Goal: Information Seeking & Learning: Learn about a topic

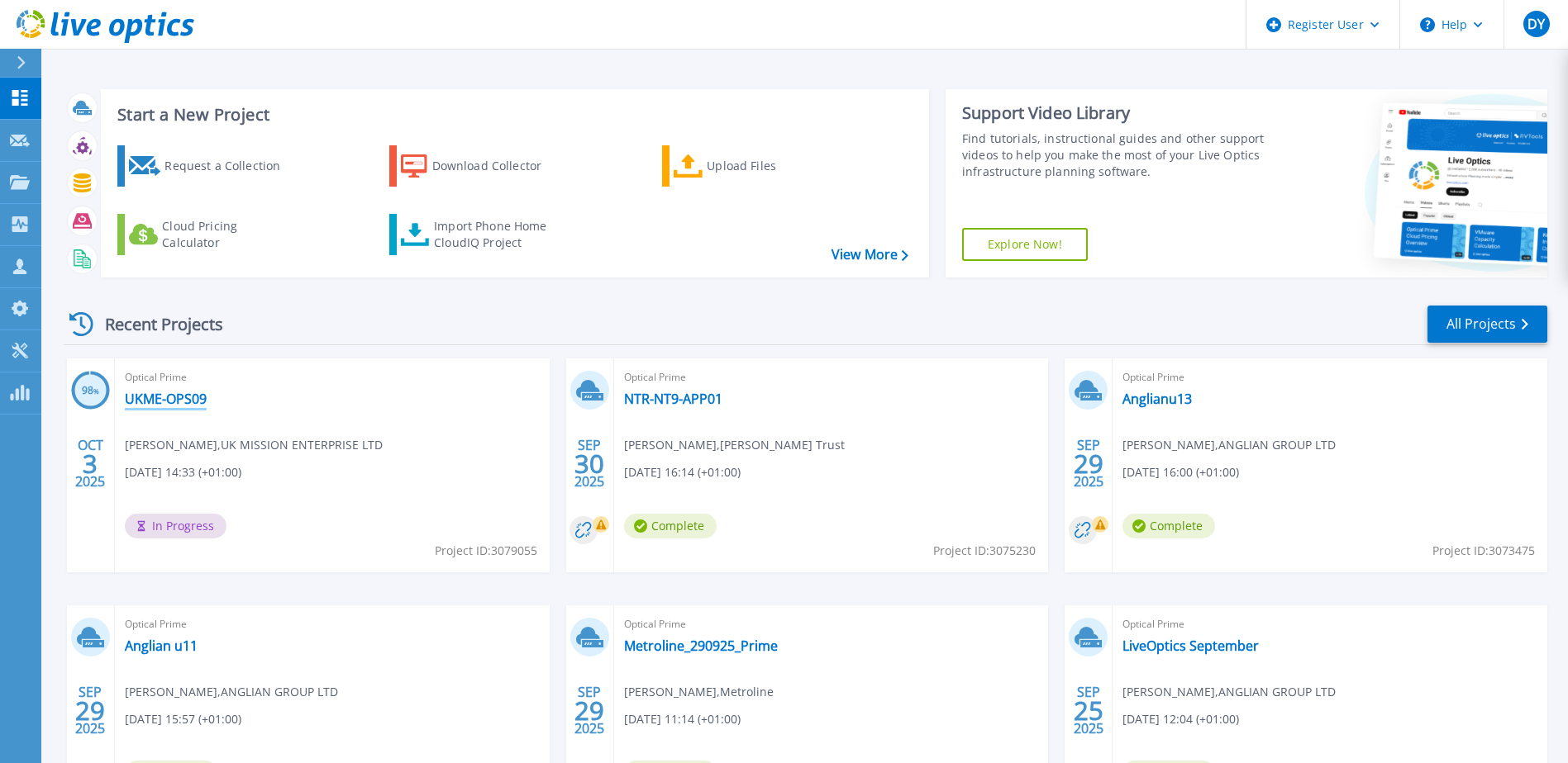
click at [154, 403] on link "UKME-OPS09" at bounding box center [166, 399] width 82 height 17
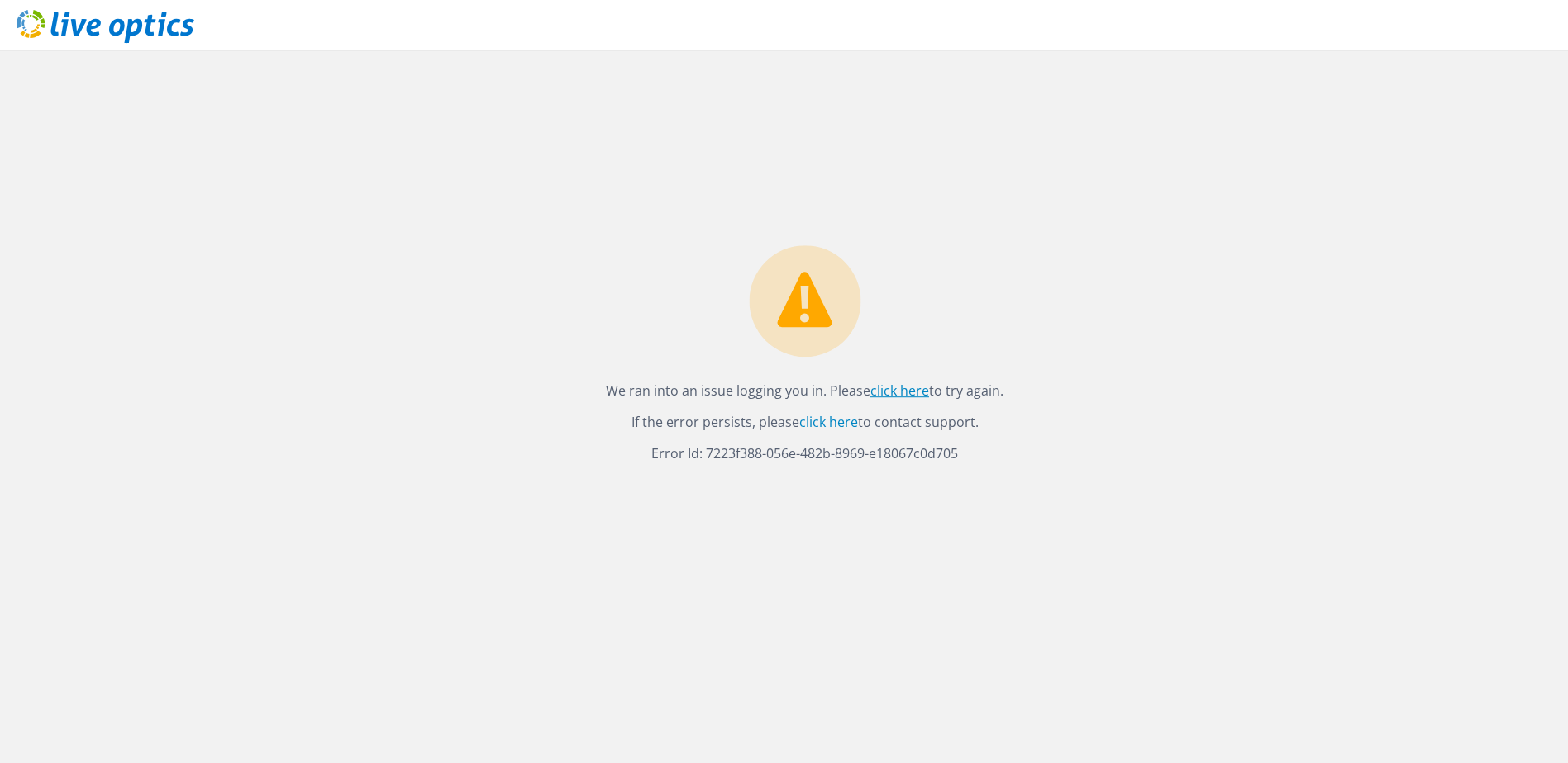
click at [889, 394] on link "click here" at bounding box center [899, 390] width 59 height 18
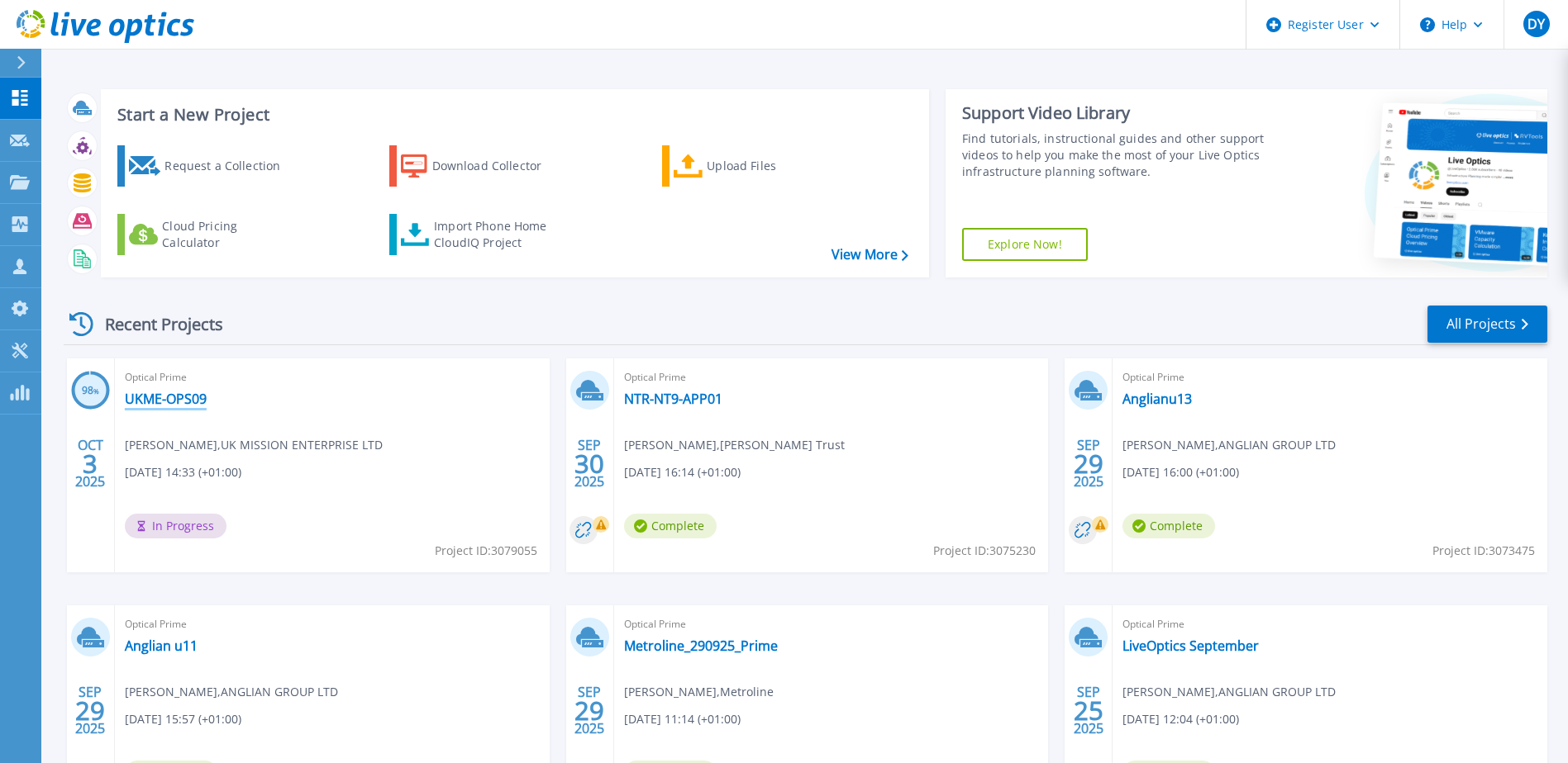
click at [154, 397] on link "UKME-OPS09" at bounding box center [166, 399] width 82 height 17
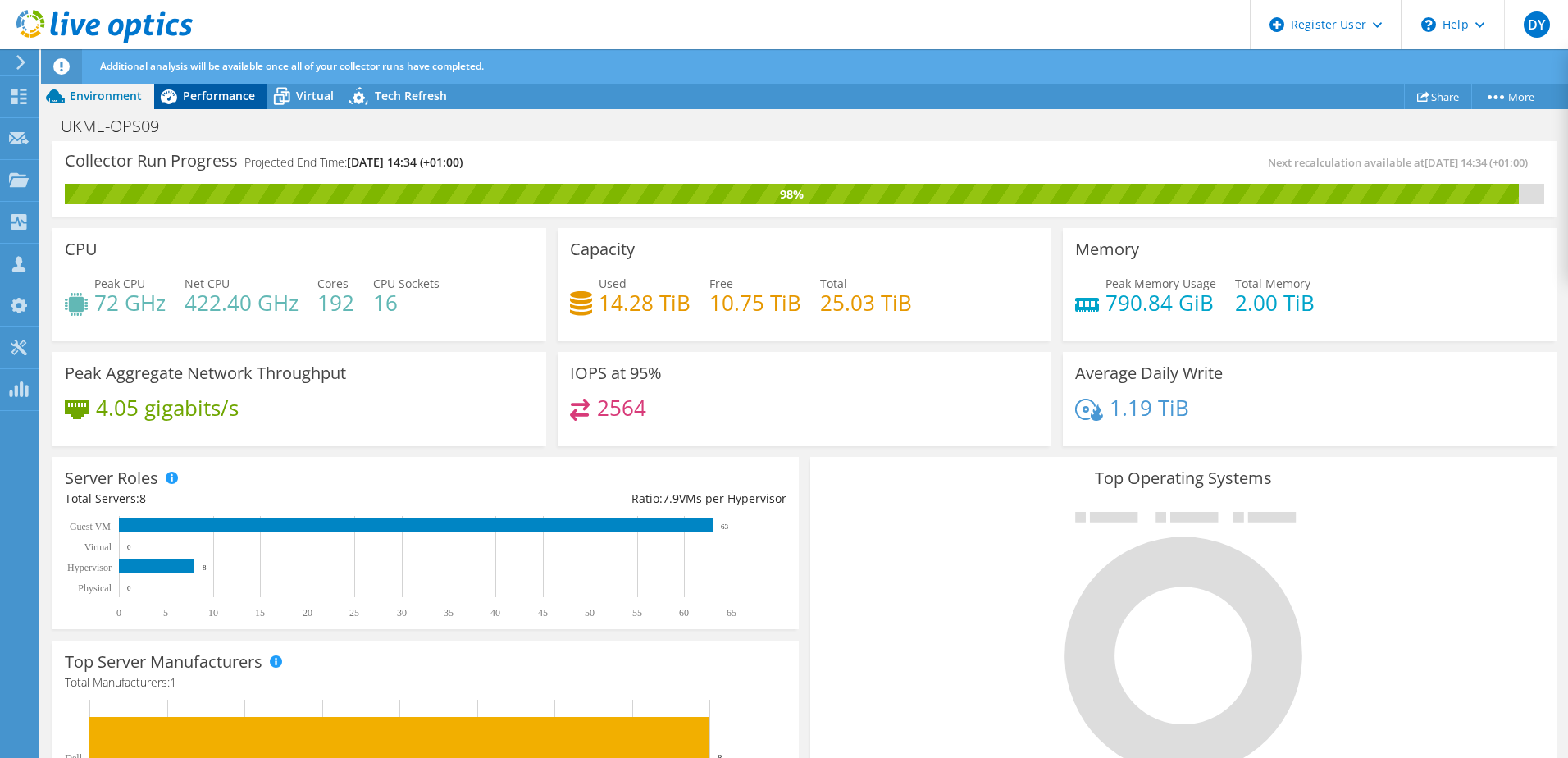
click at [205, 94] on span "Performance" at bounding box center [219, 96] width 72 height 16
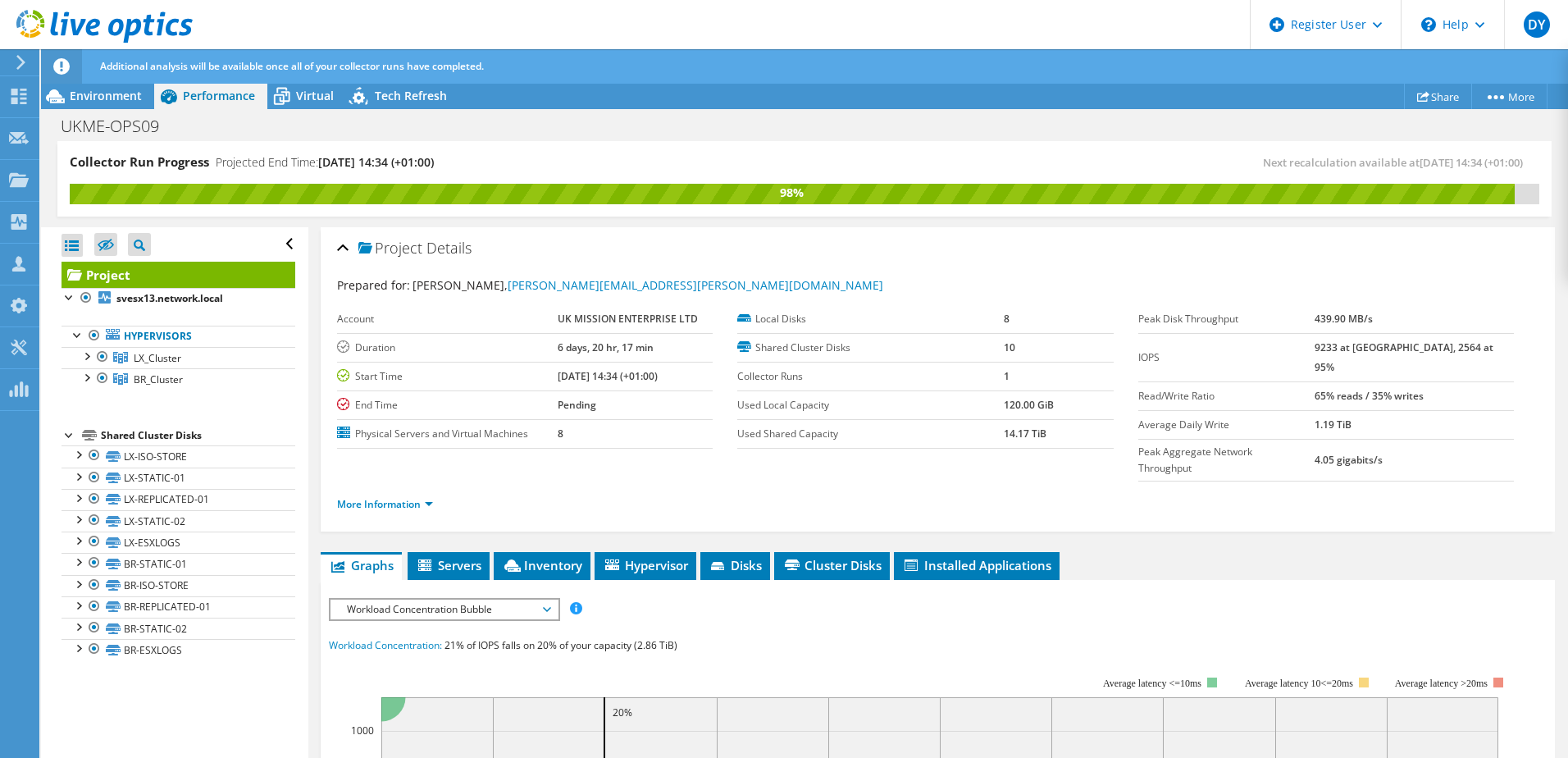
click at [438, 600] on span "Workload Concentration Bubble" at bounding box center [443, 610] width 210 height 19
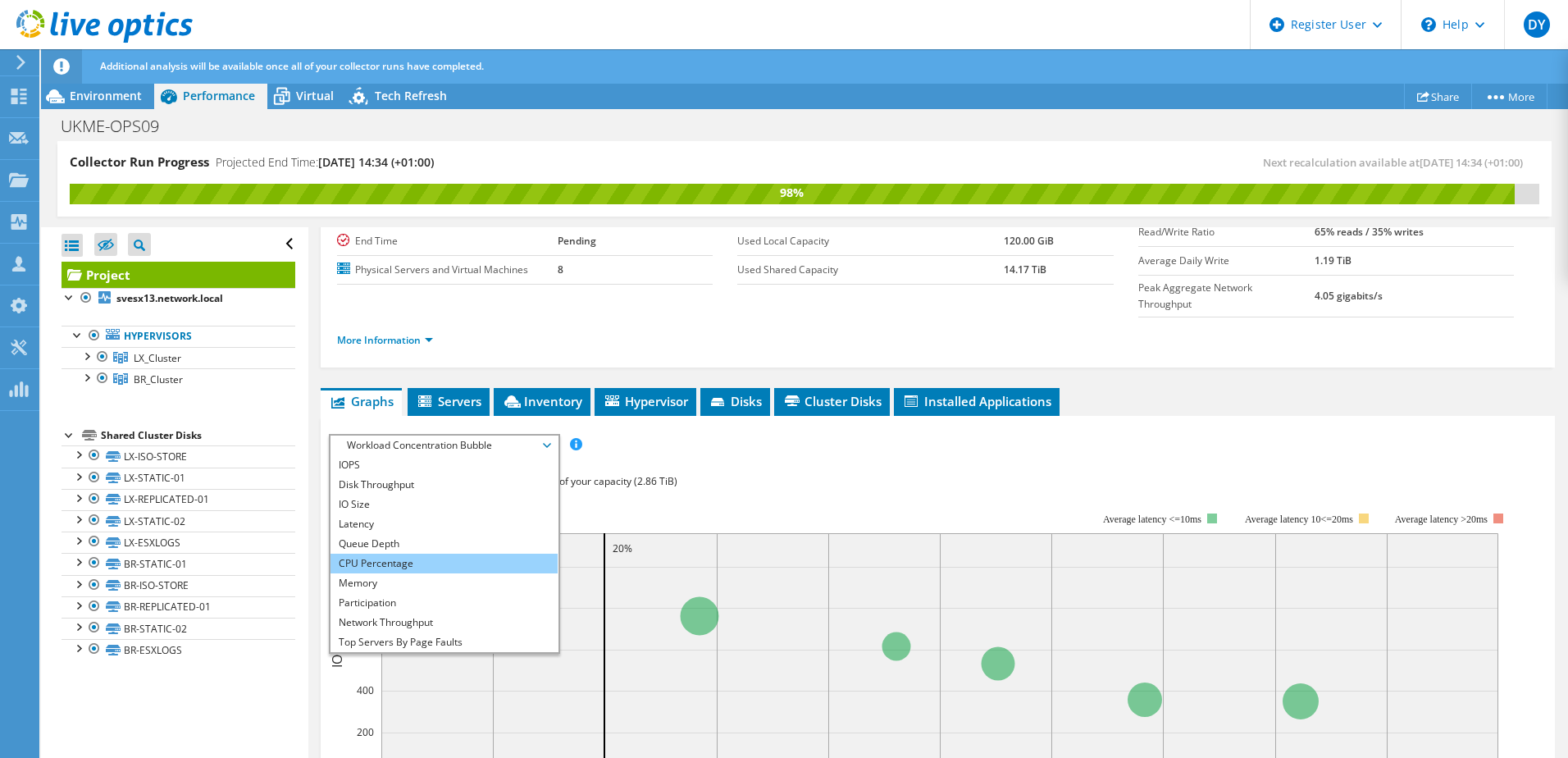
click at [429, 554] on li "CPU Percentage" at bounding box center [443, 563] width 227 height 19
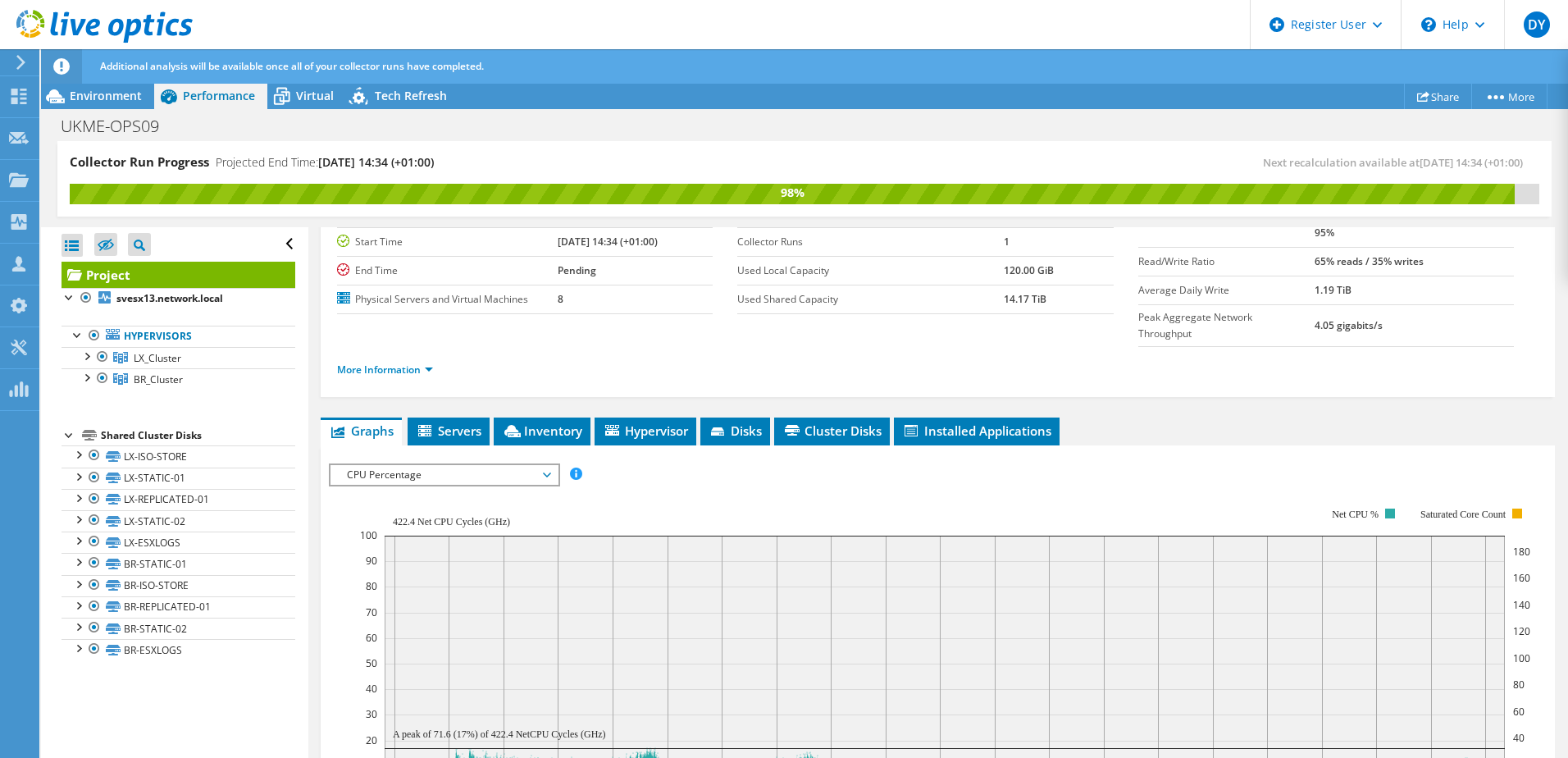
scroll to position [164, 0]
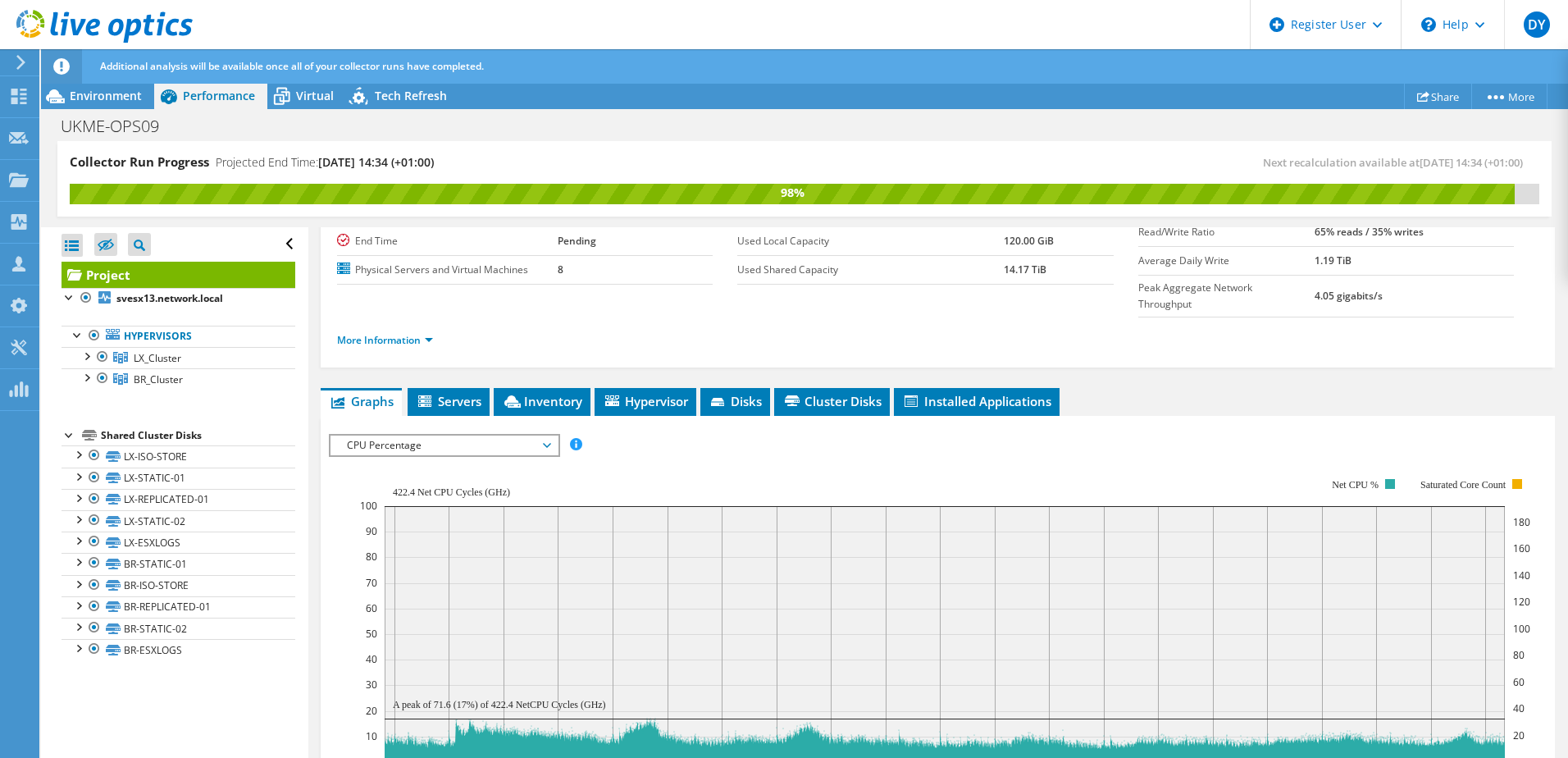
click at [479, 436] on span "CPU Percentage" at bounding box center [443, 445] width 210 height 19
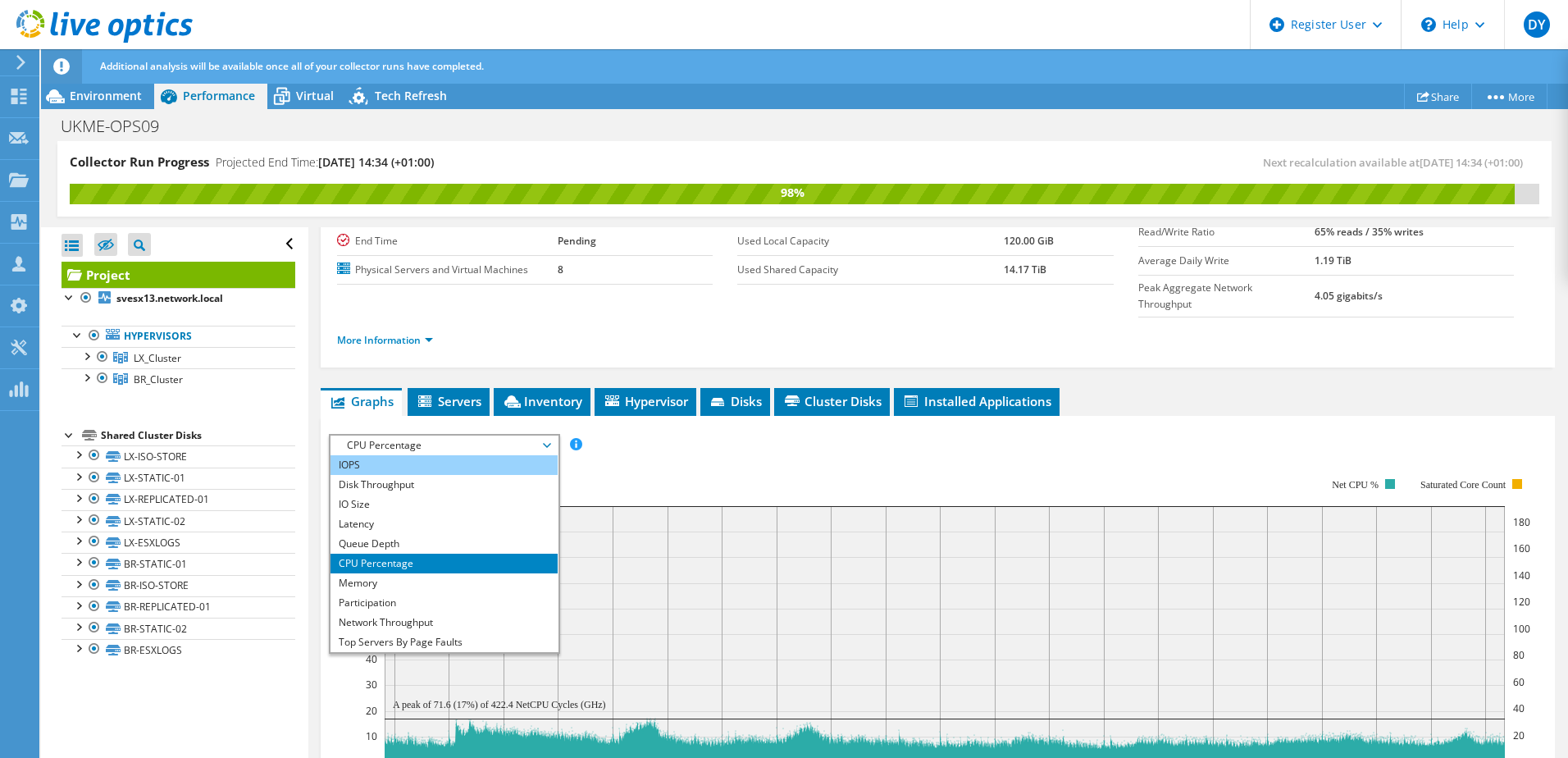
click at [390, 456] on li "IOPS" at bounding box center [443, 465] width 227 height 19
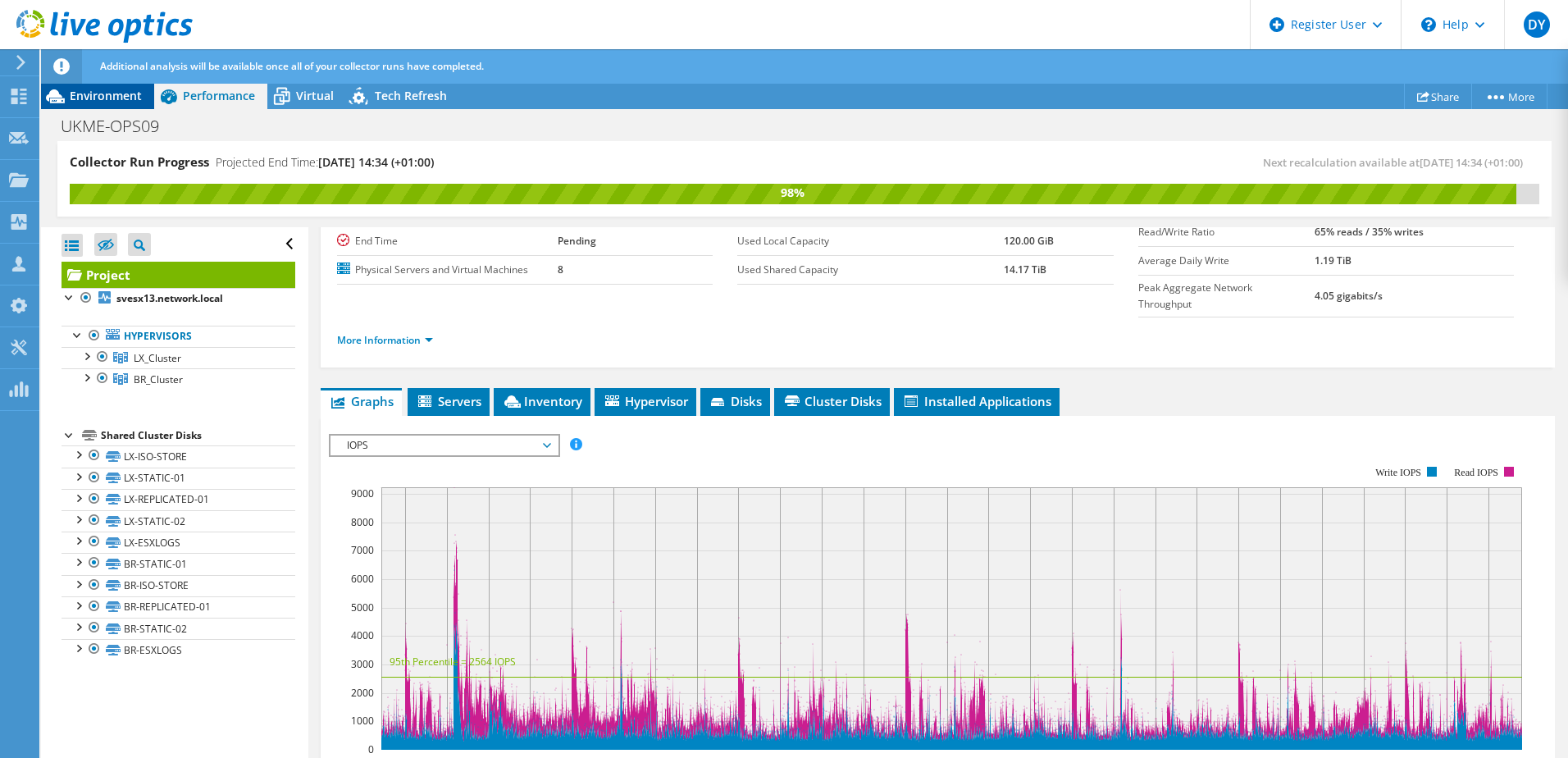
click at [111, 97] on span "Environment" at bounding box center [106, 96] width 72 height 16
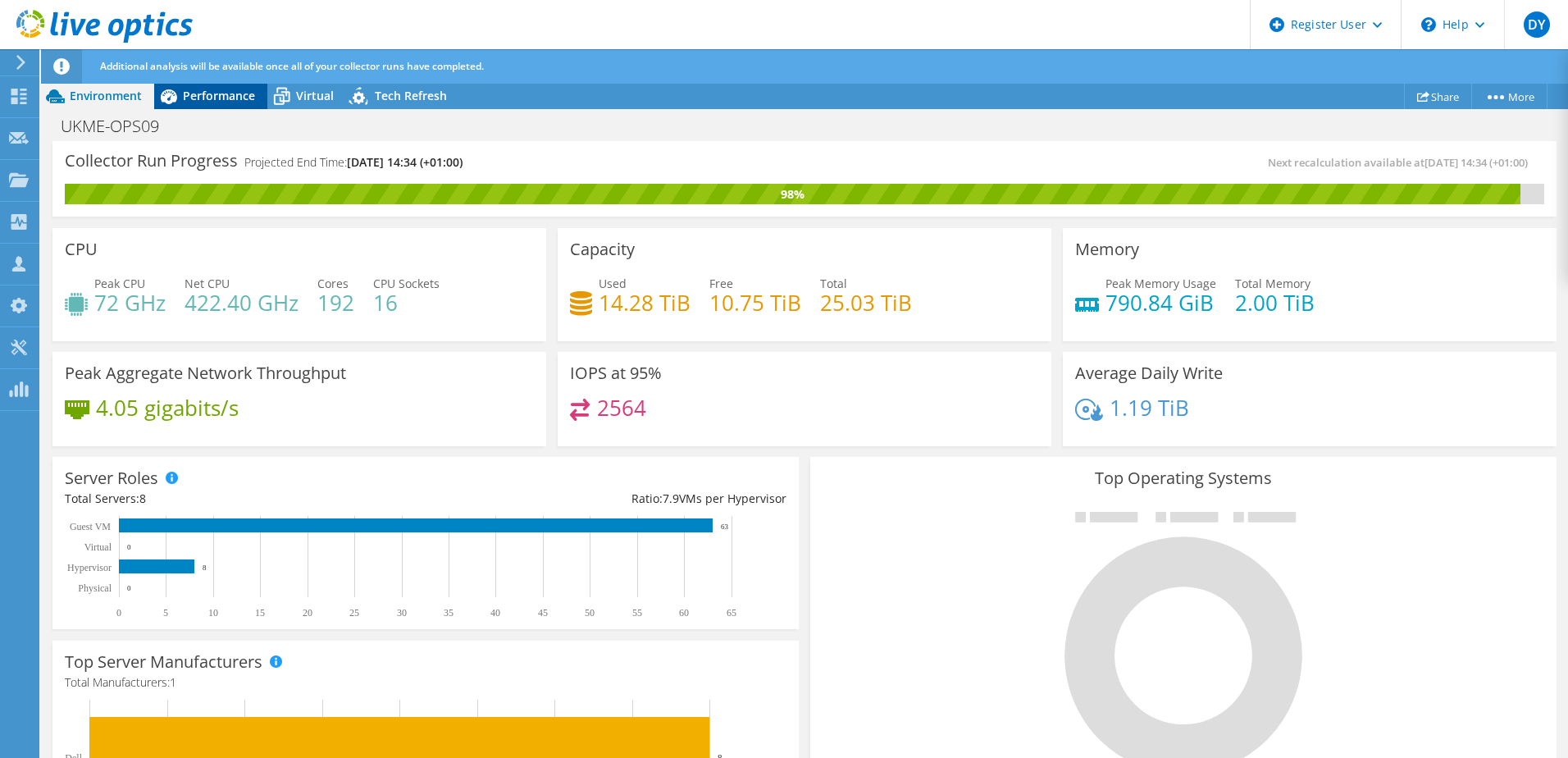
click at [207, 91] on span "Performance" at bounding box center [219, 96] width 72 height 16
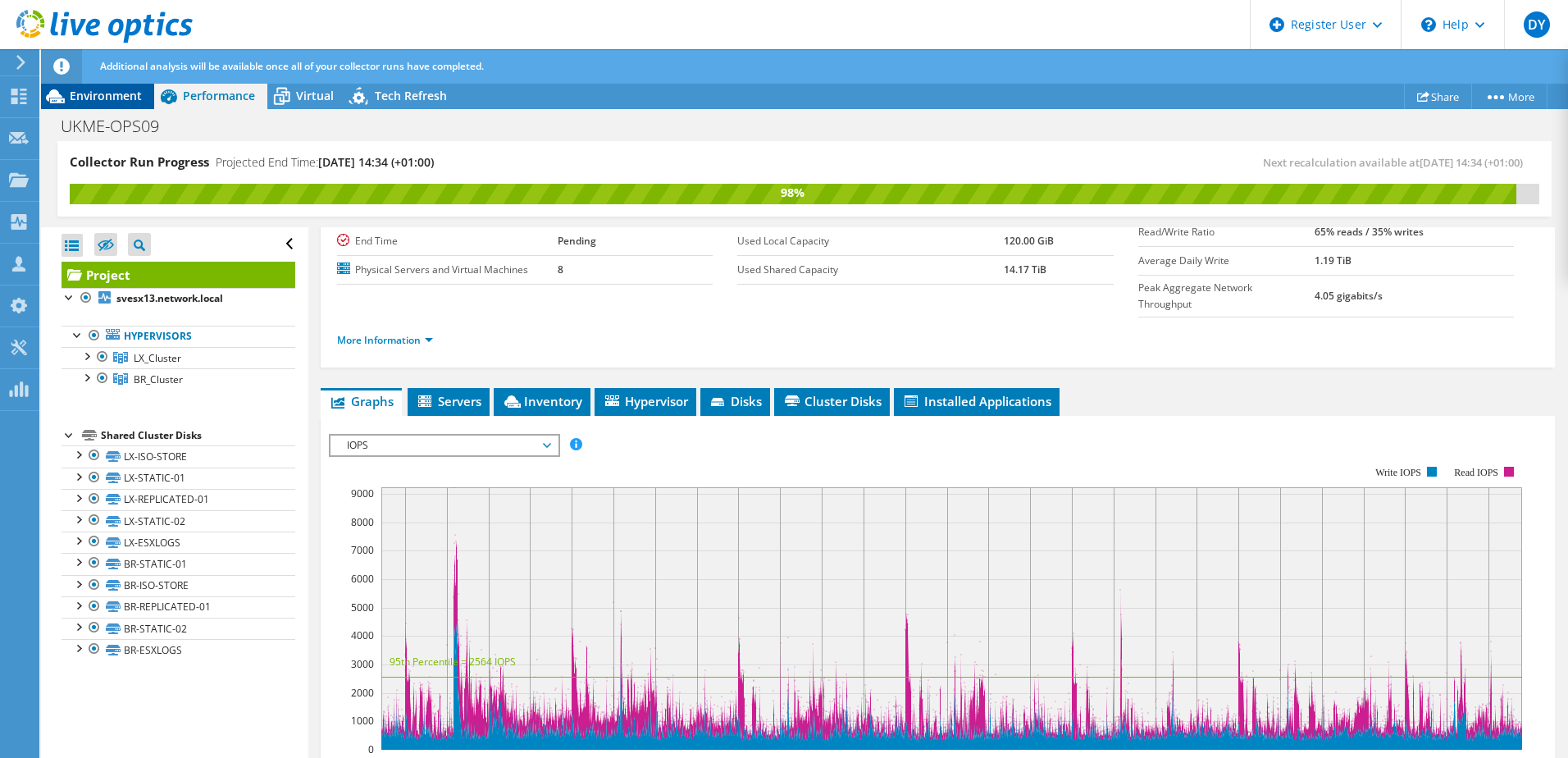
click at [116, 90] on span "Environment" at bounding box center [106, 96] width 72 height 16
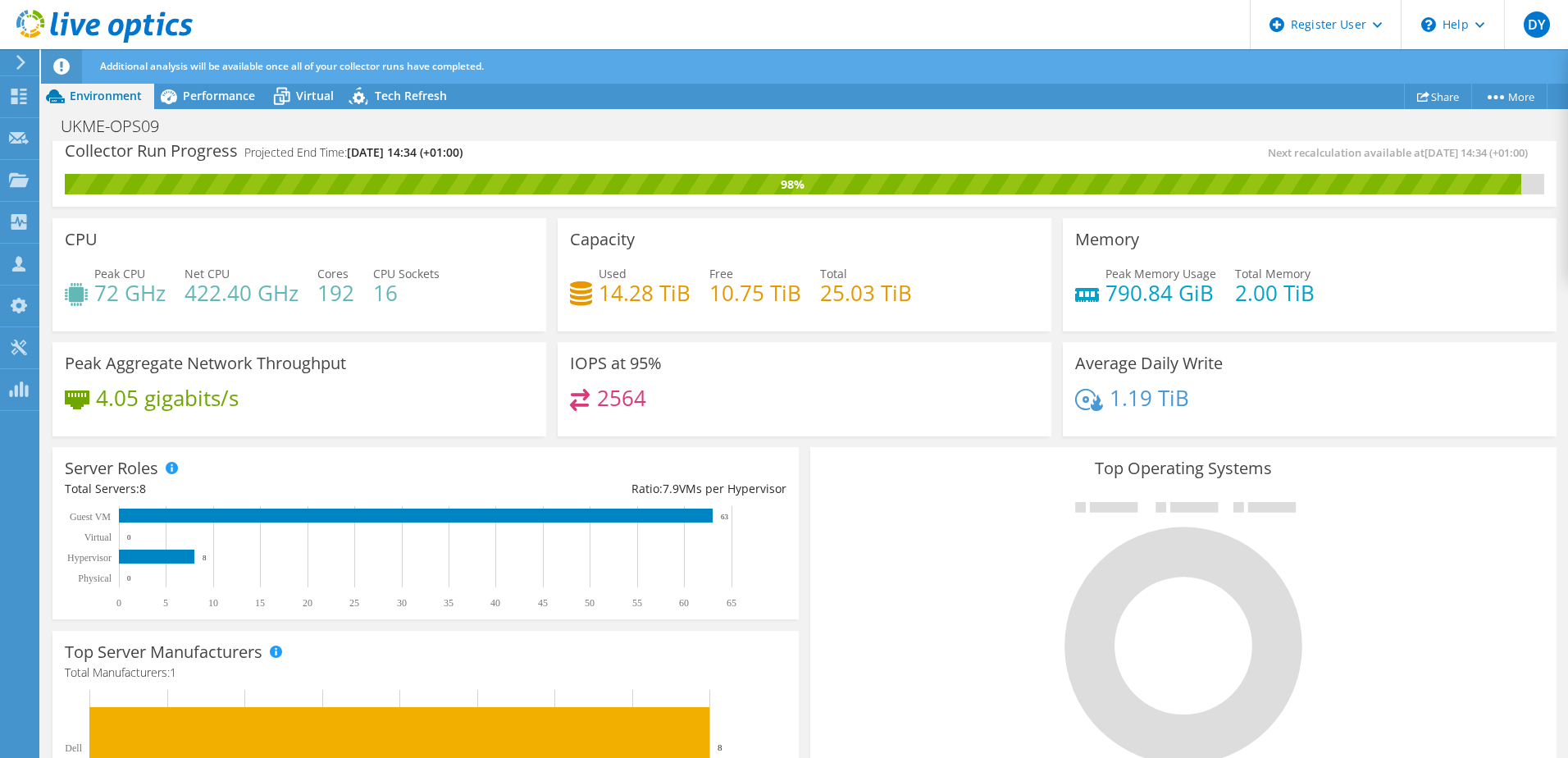
scroll to position [0, 0]
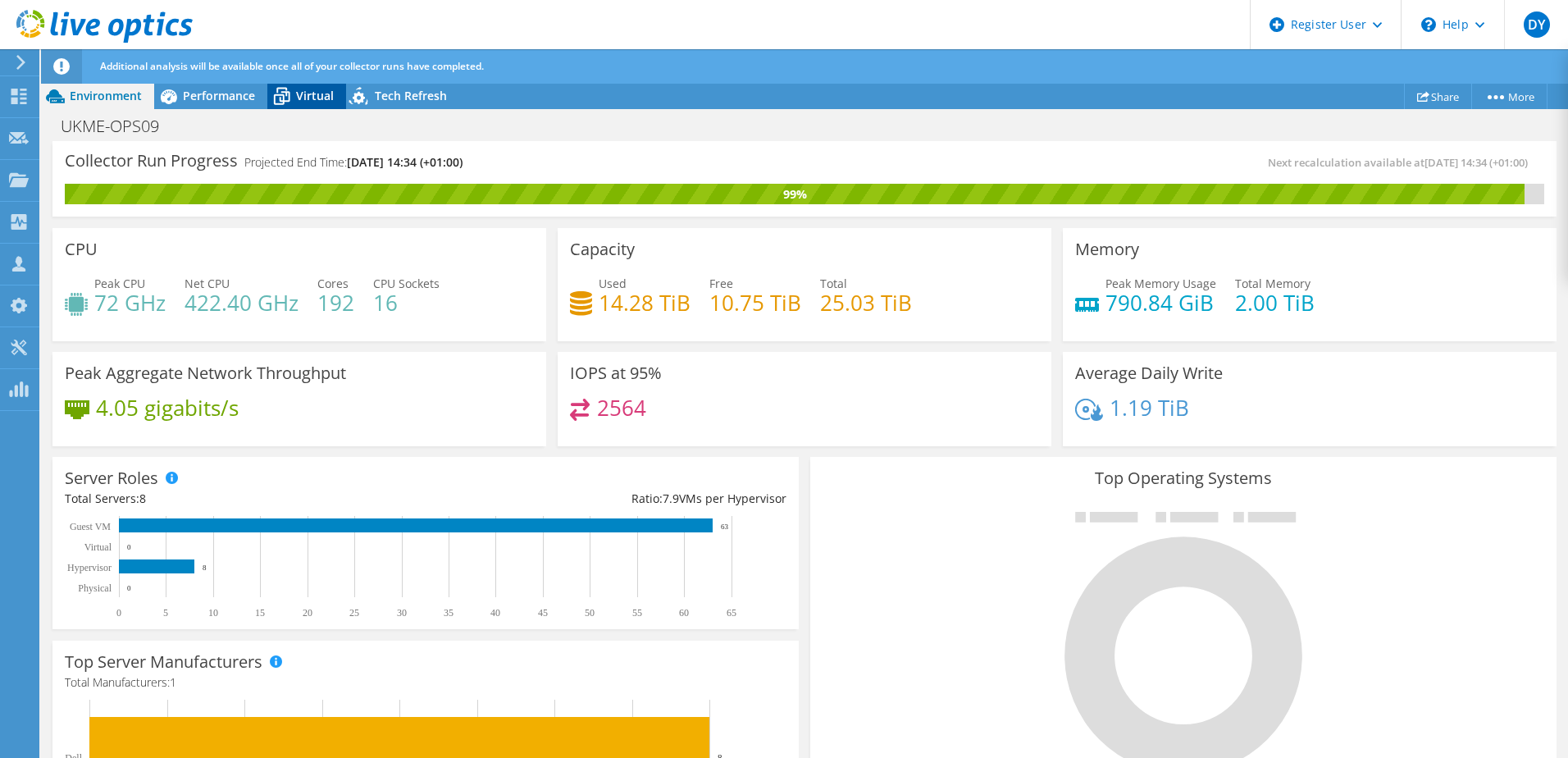
click at [308, 100] on span "Virtual" at bounding box center [314, 96] width 38 height 16
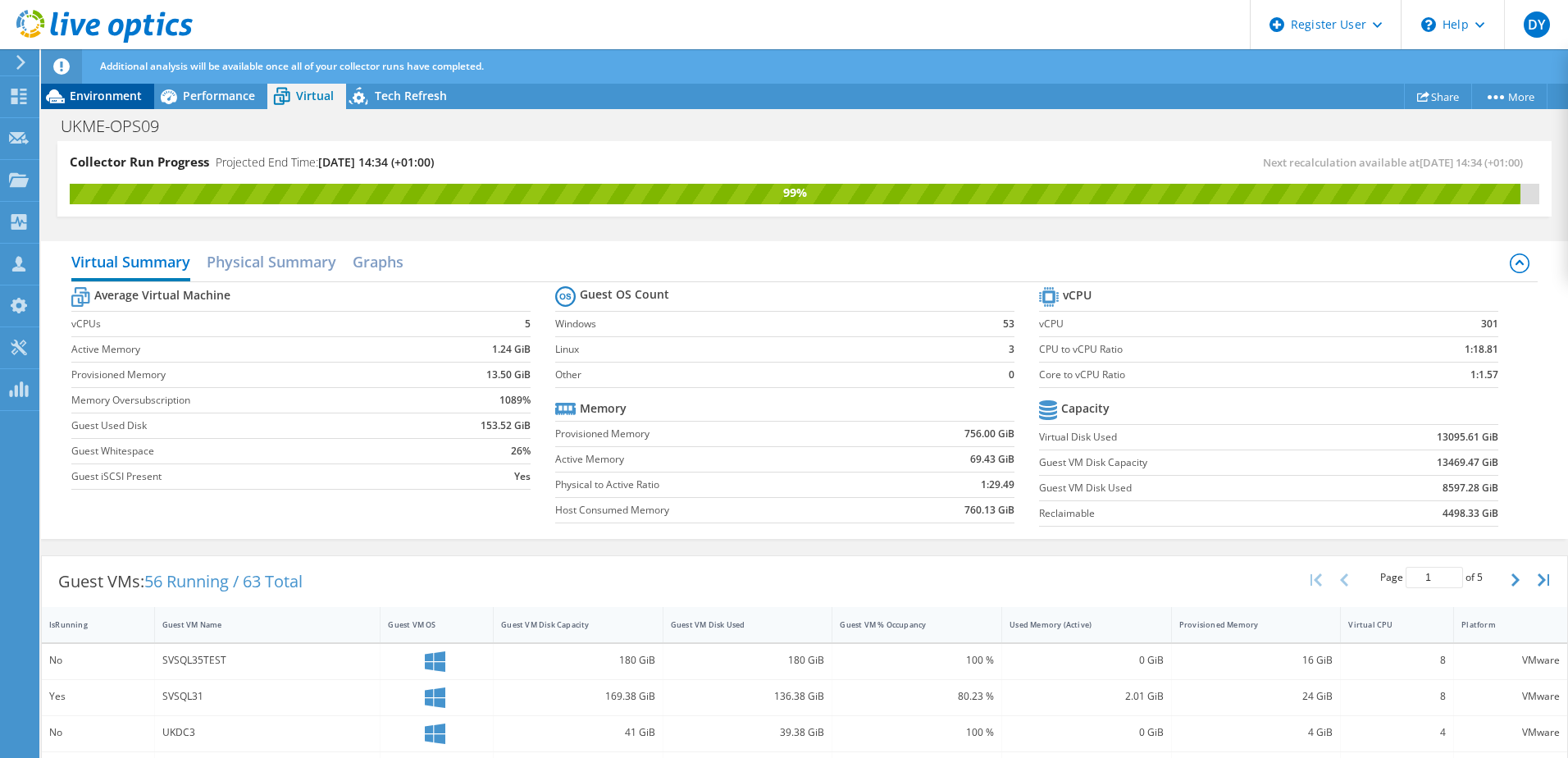
click at [105, 96] on span "Environment" at bounding box center [106, 96] width 72 height 16
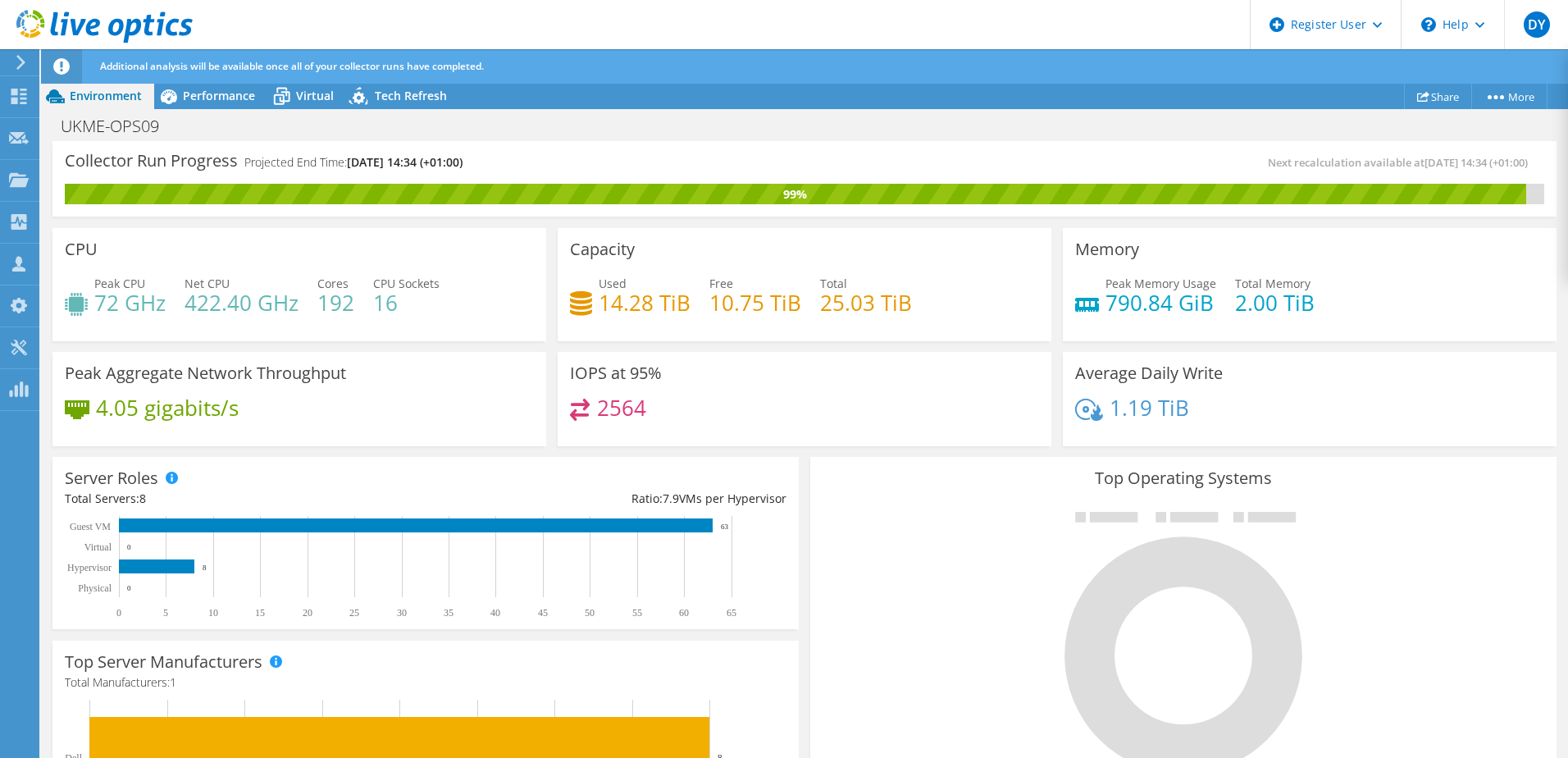
scroll to position [82, 0]
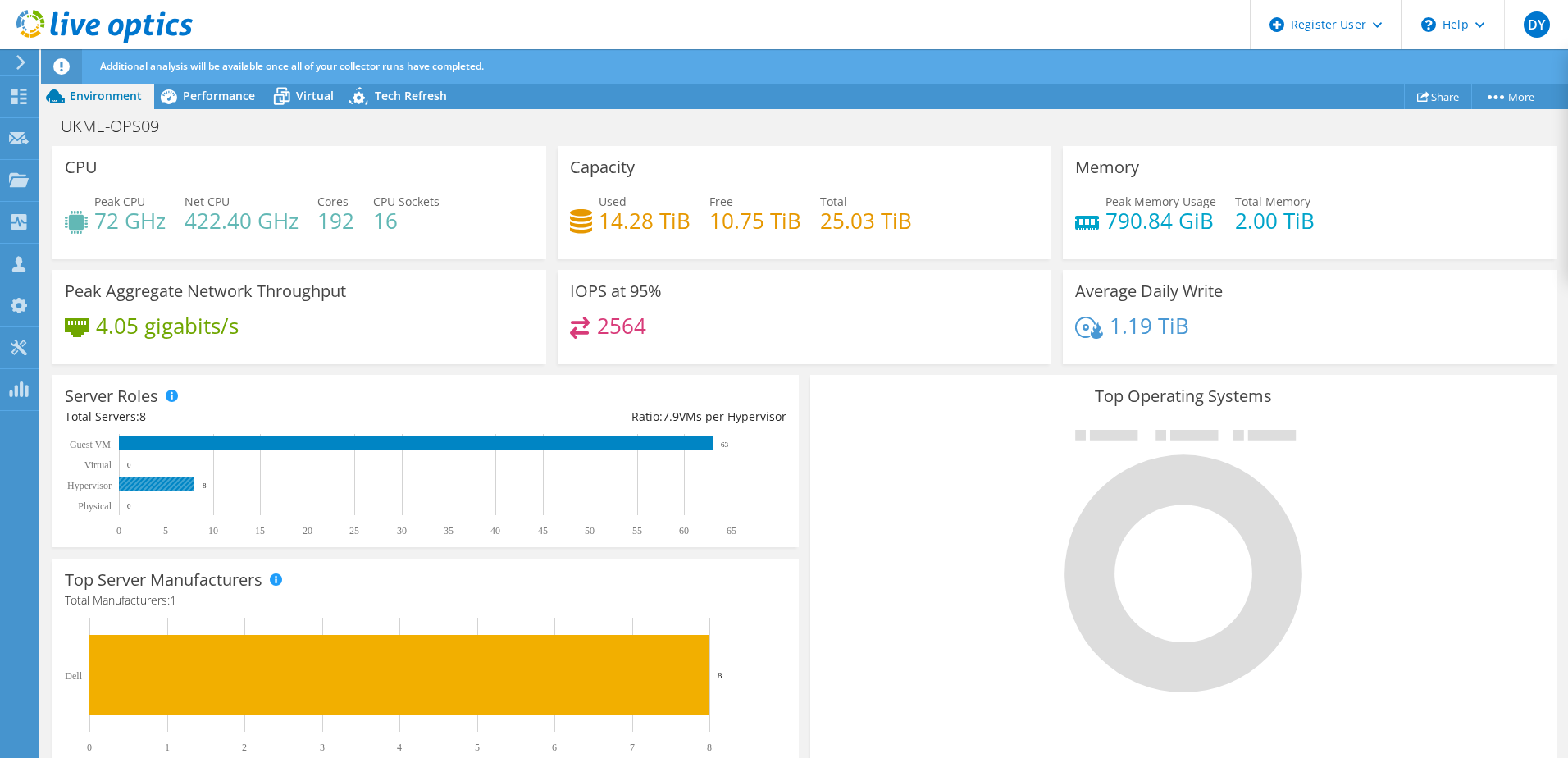
click at [204, 489] on text "8" at bounding box center [204, 485] width 4 height 8
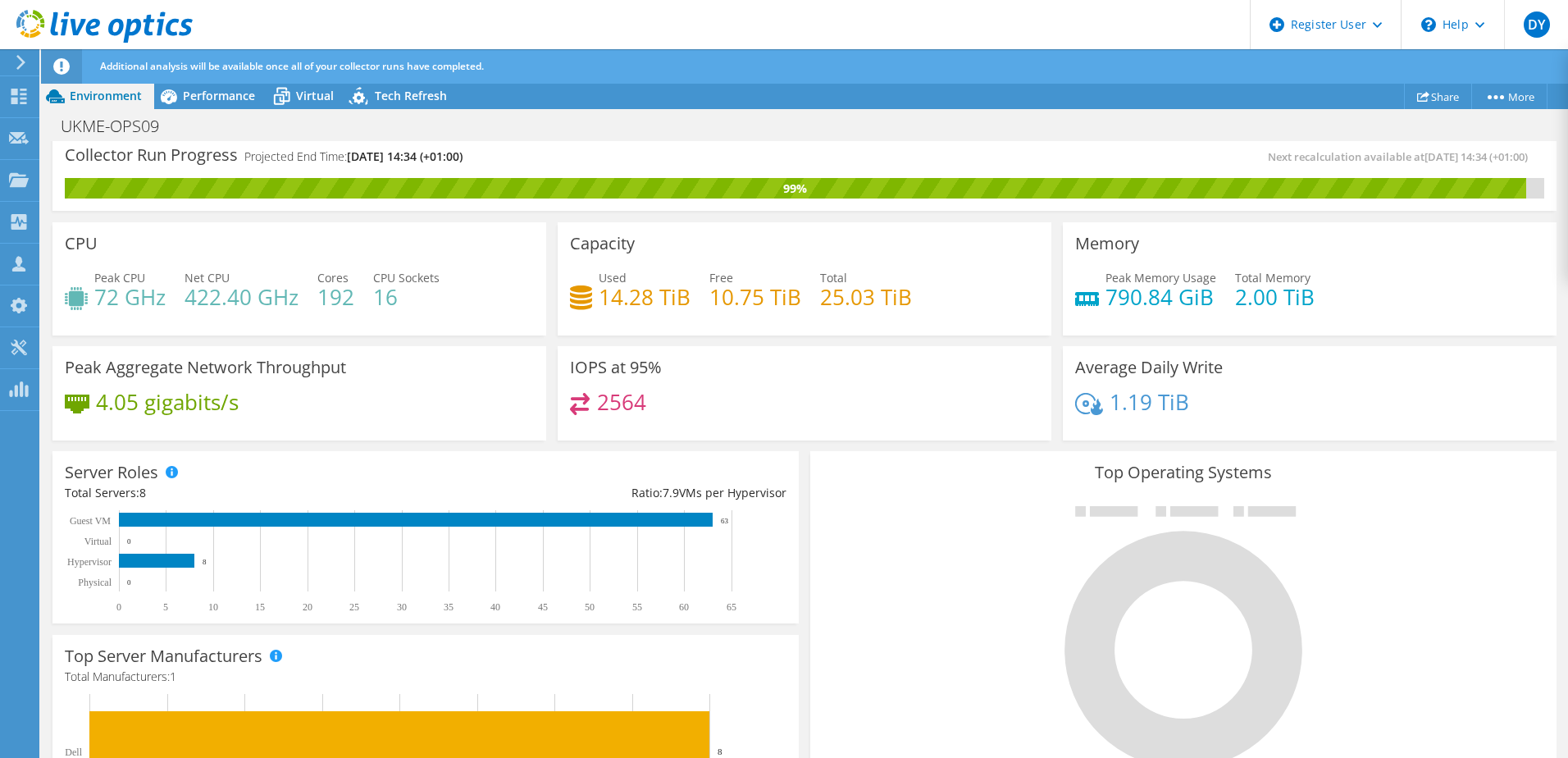
scroll to position [0, 0]
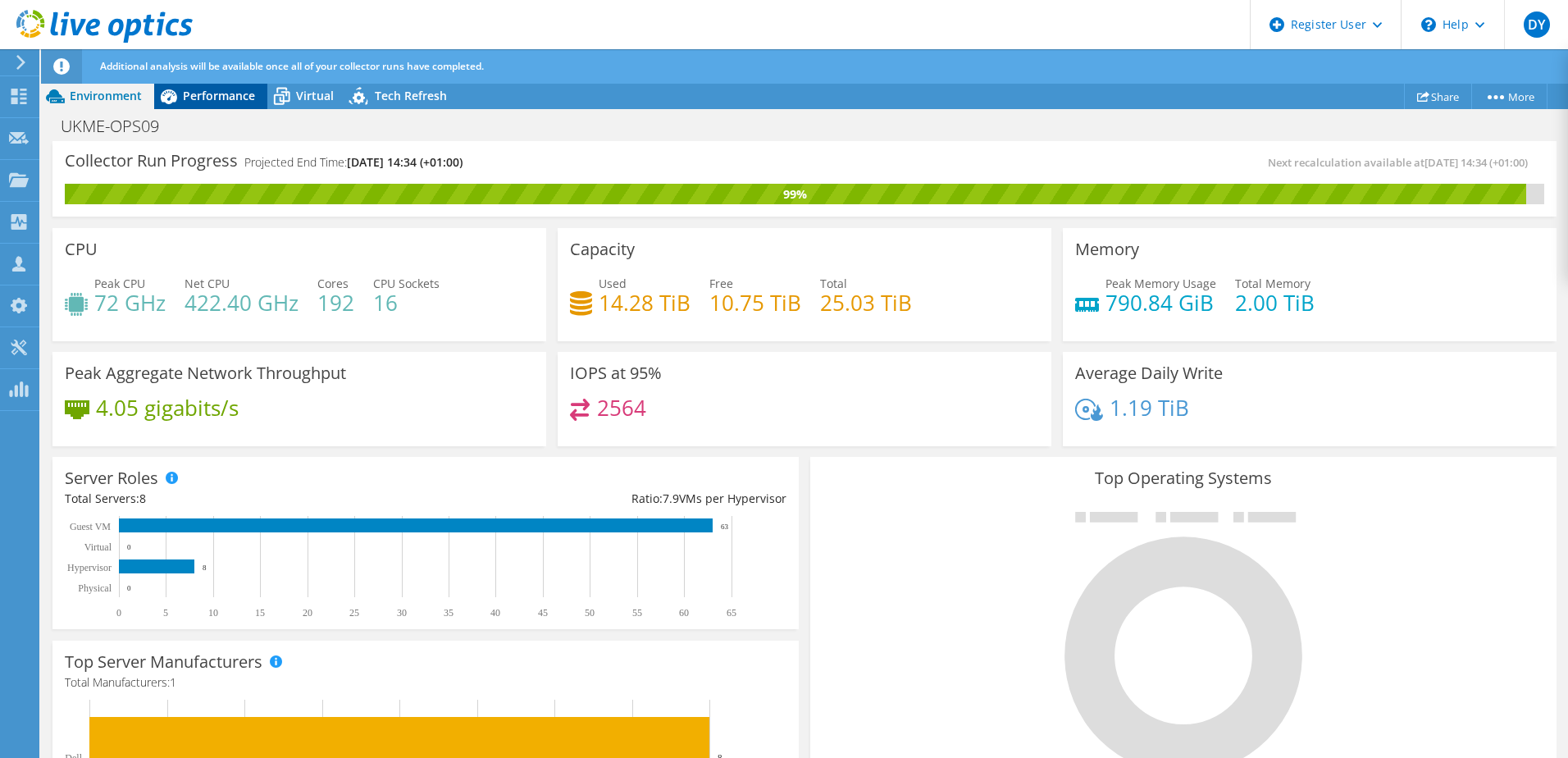
click at [214, 95] on span "Performance" at bounding box center [219, 96] width 72 height 16
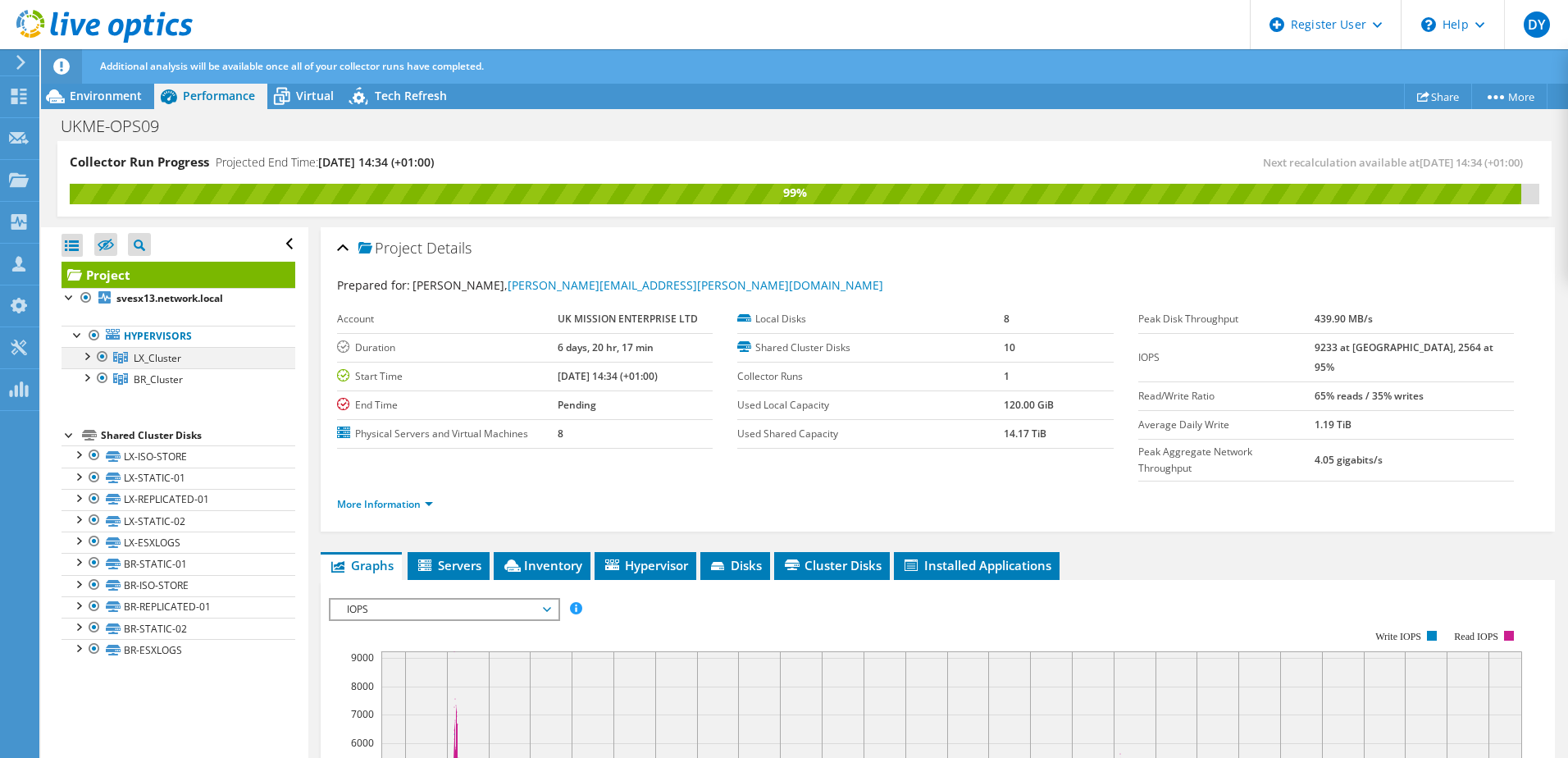
click at [89, 357] on div at bounding box center [86, 355] width 17 height 17
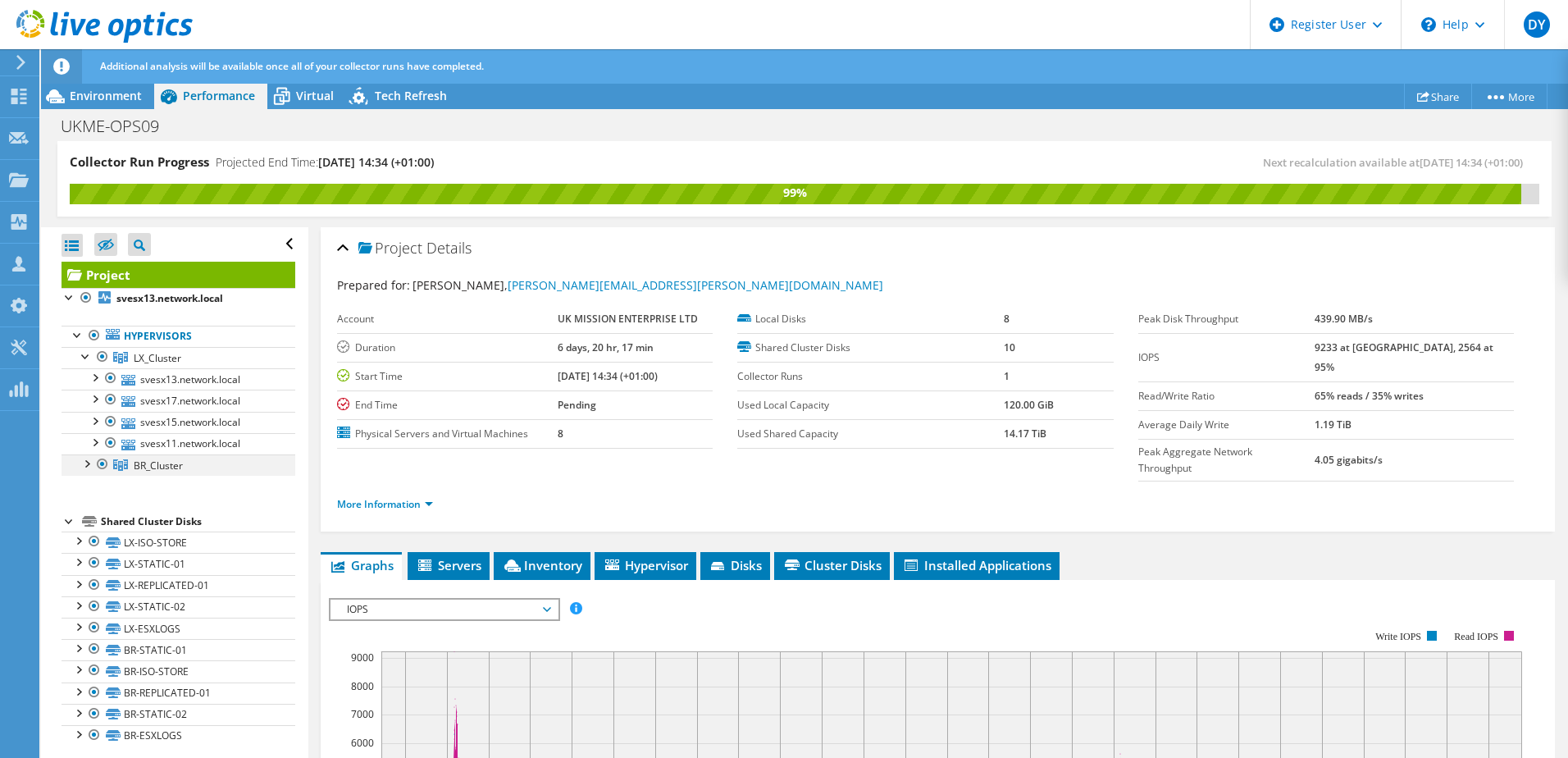
click at [88, 466] on div at bounding box center [86, 463] width 17 height 17
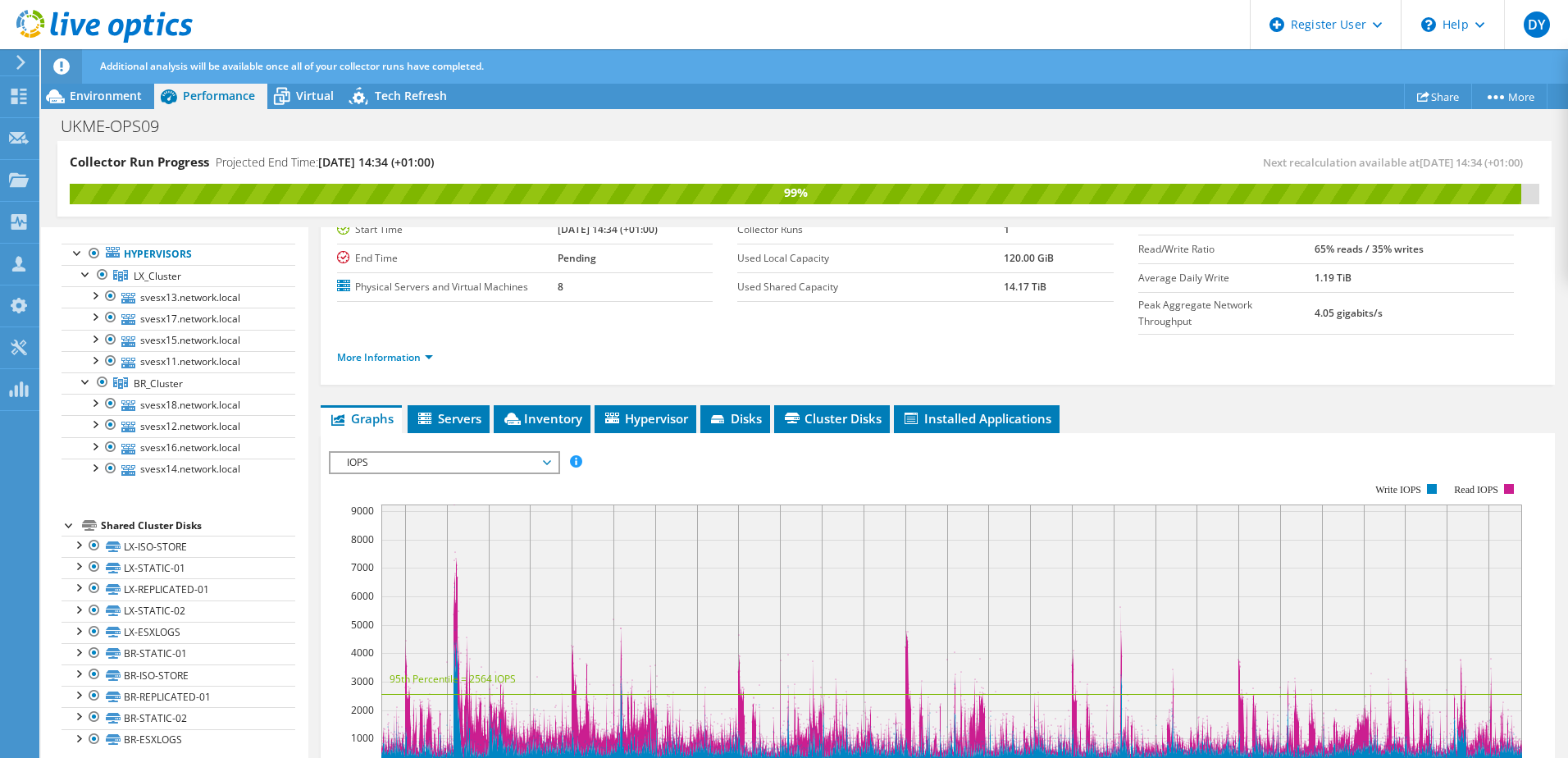
scroll to position [164, 0]
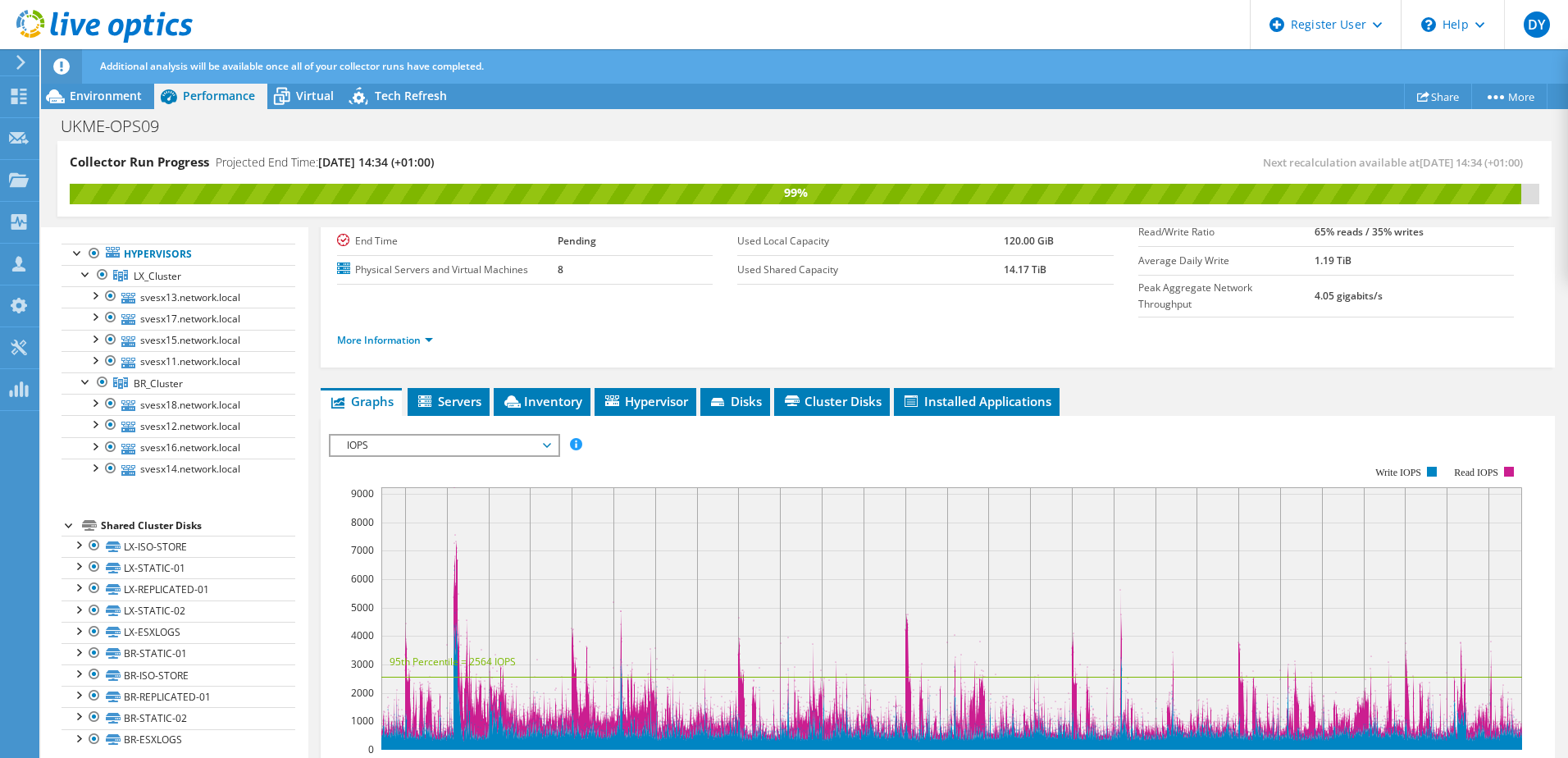
click at [451, 436] on span "IOPS" at bounding box center [443, 445] width 210 height 19
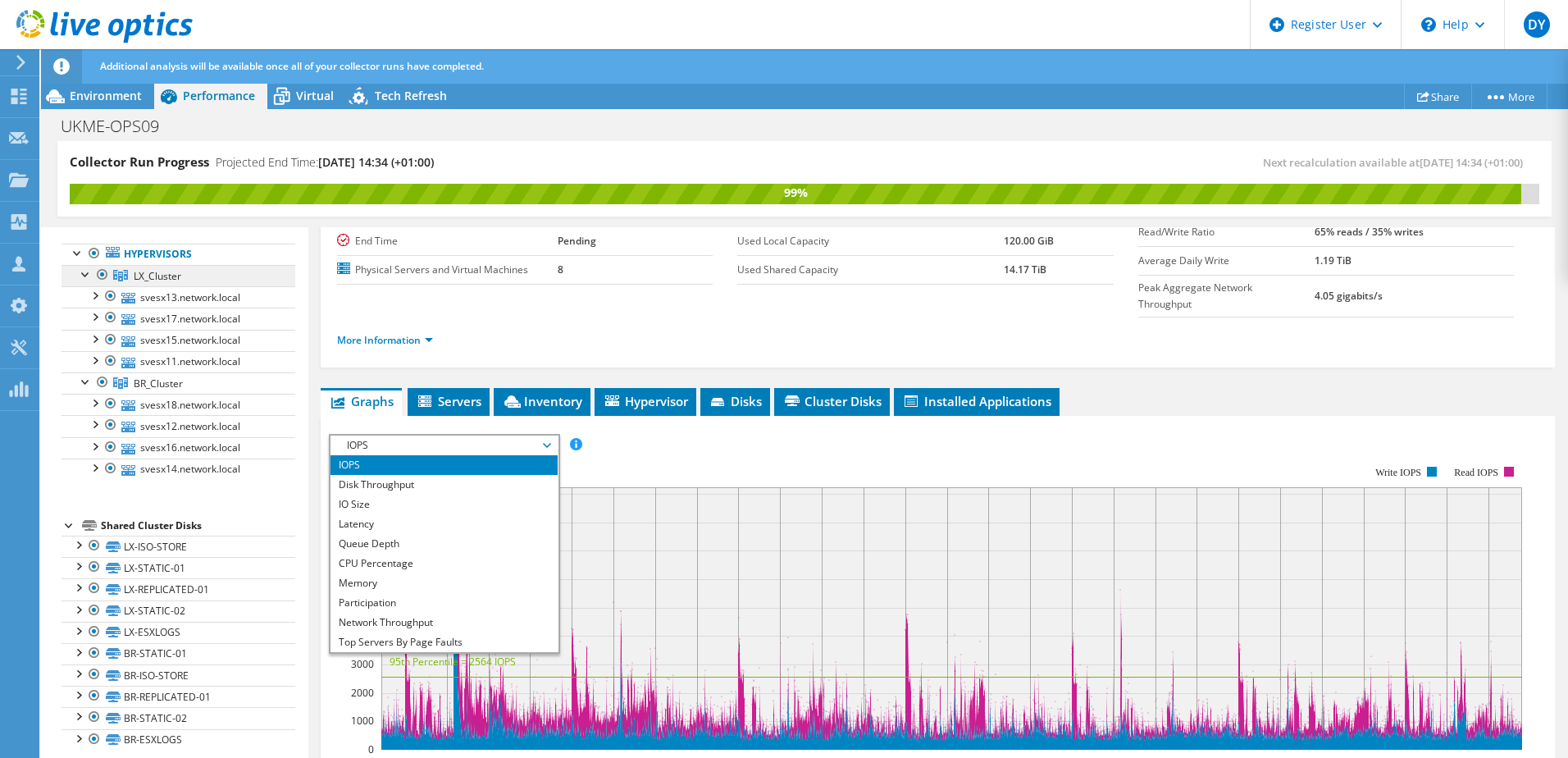
click at [148, 277] on span "LX_Cluster" at bounding box center [157, 276] width 47 height 14
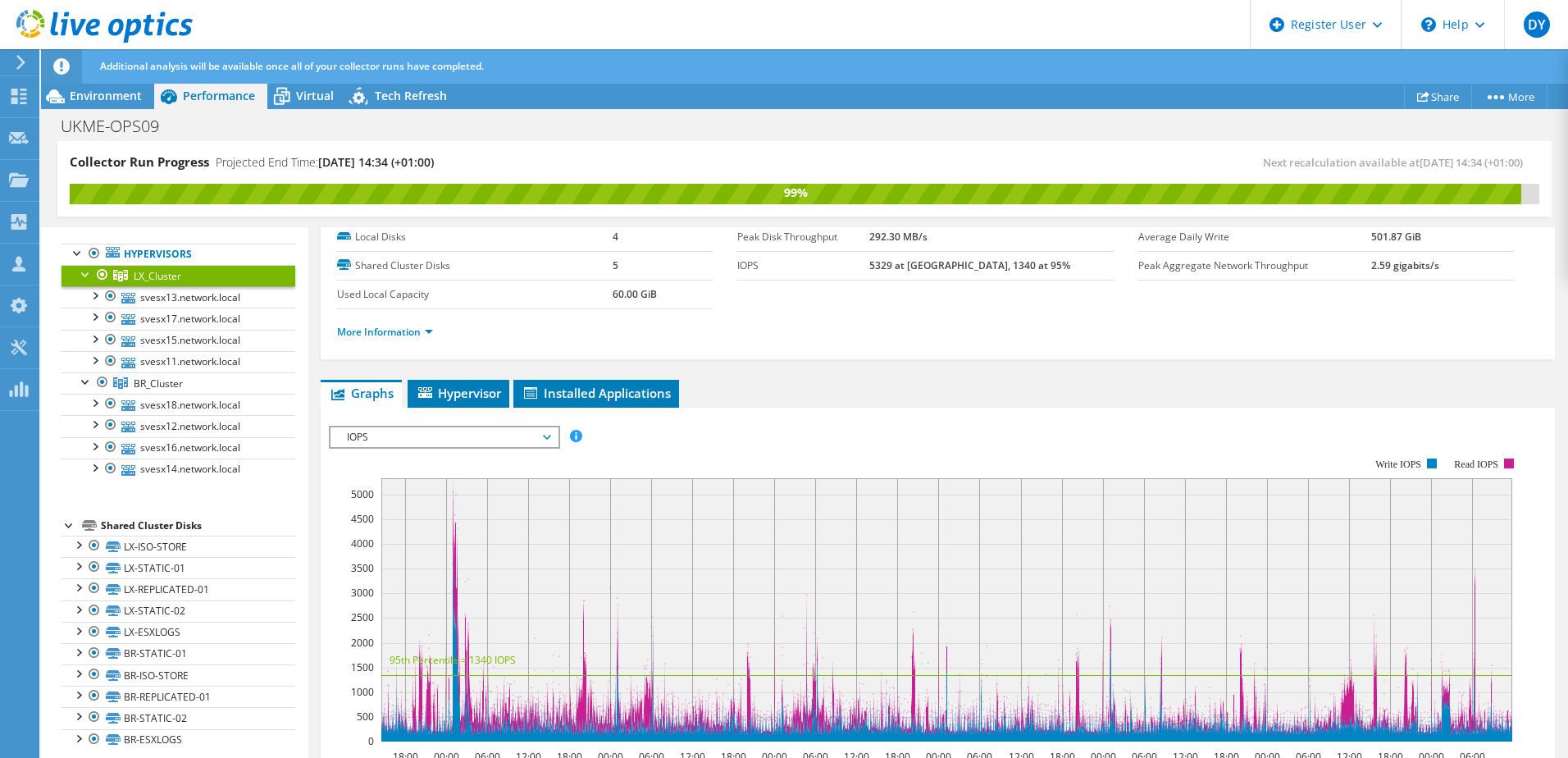
scroll to position [0, 0]
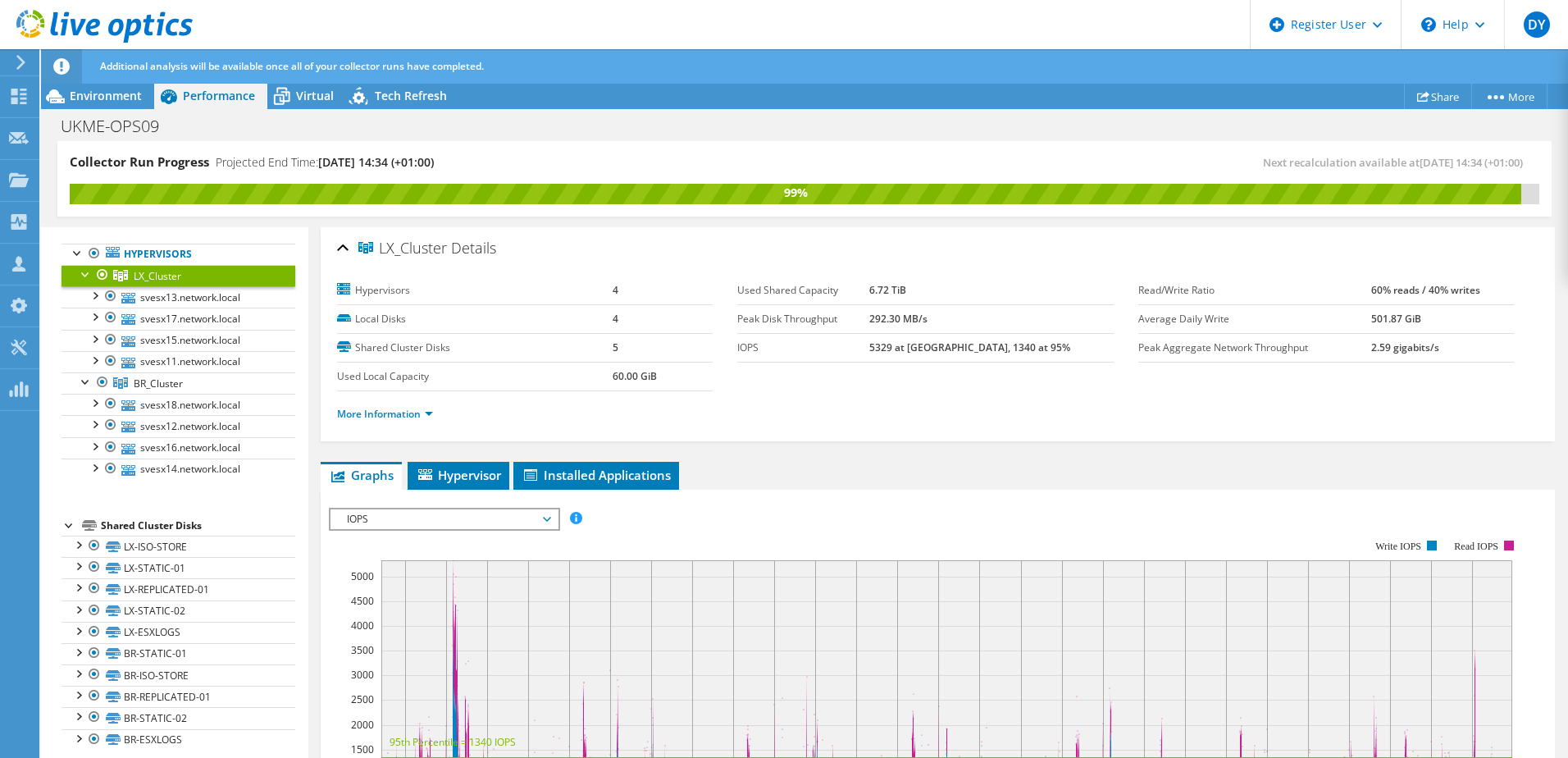
click at [425, 520] on span "IOPS" at bounding box center [443, 519] width 210 height 19
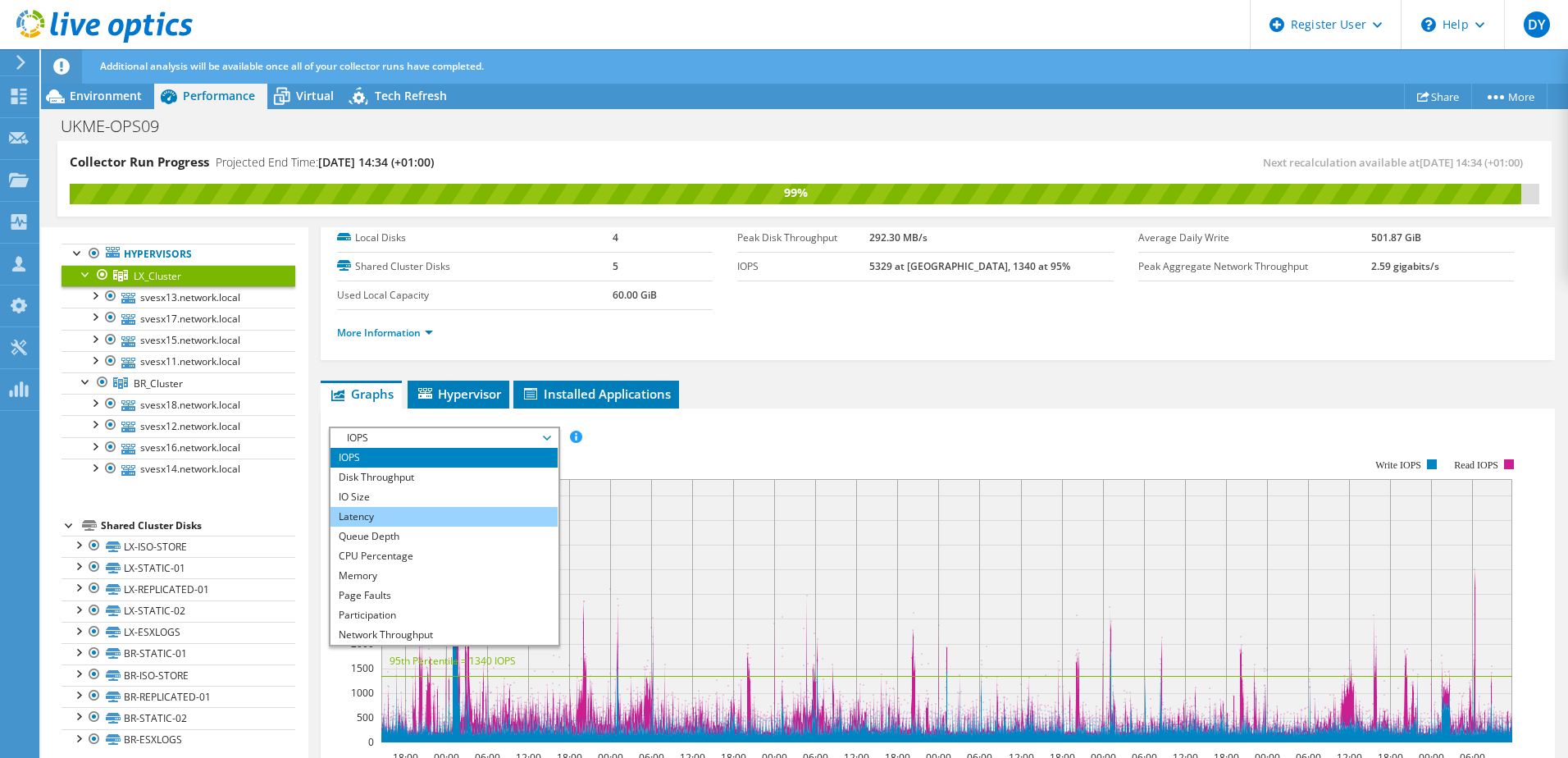
scroll to position [82, 0]
click at [362, 552] on li "CPU Percentage" at bounding box center [443, 555] width 227 height 19
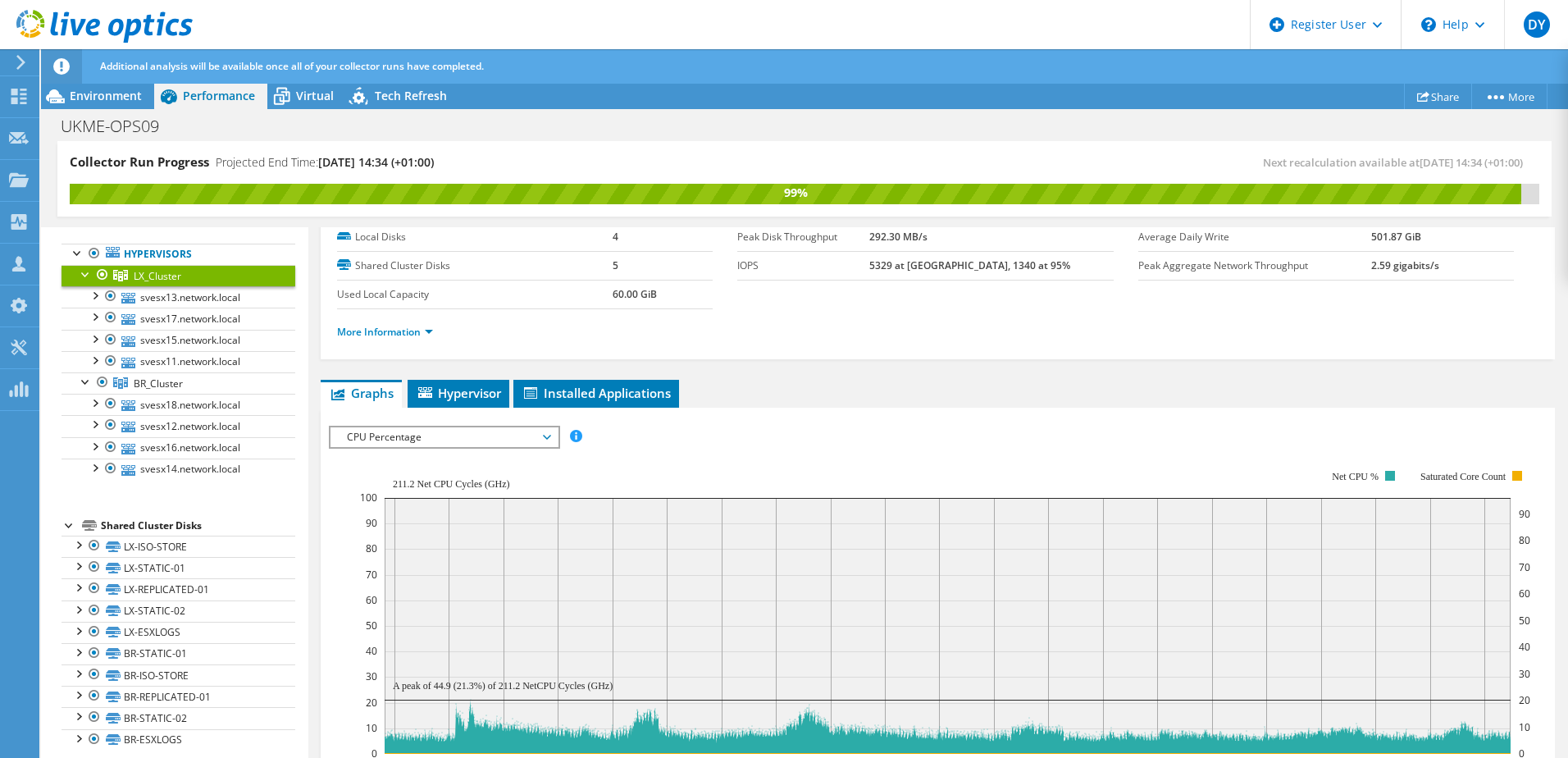
scroll to position [0, 0]
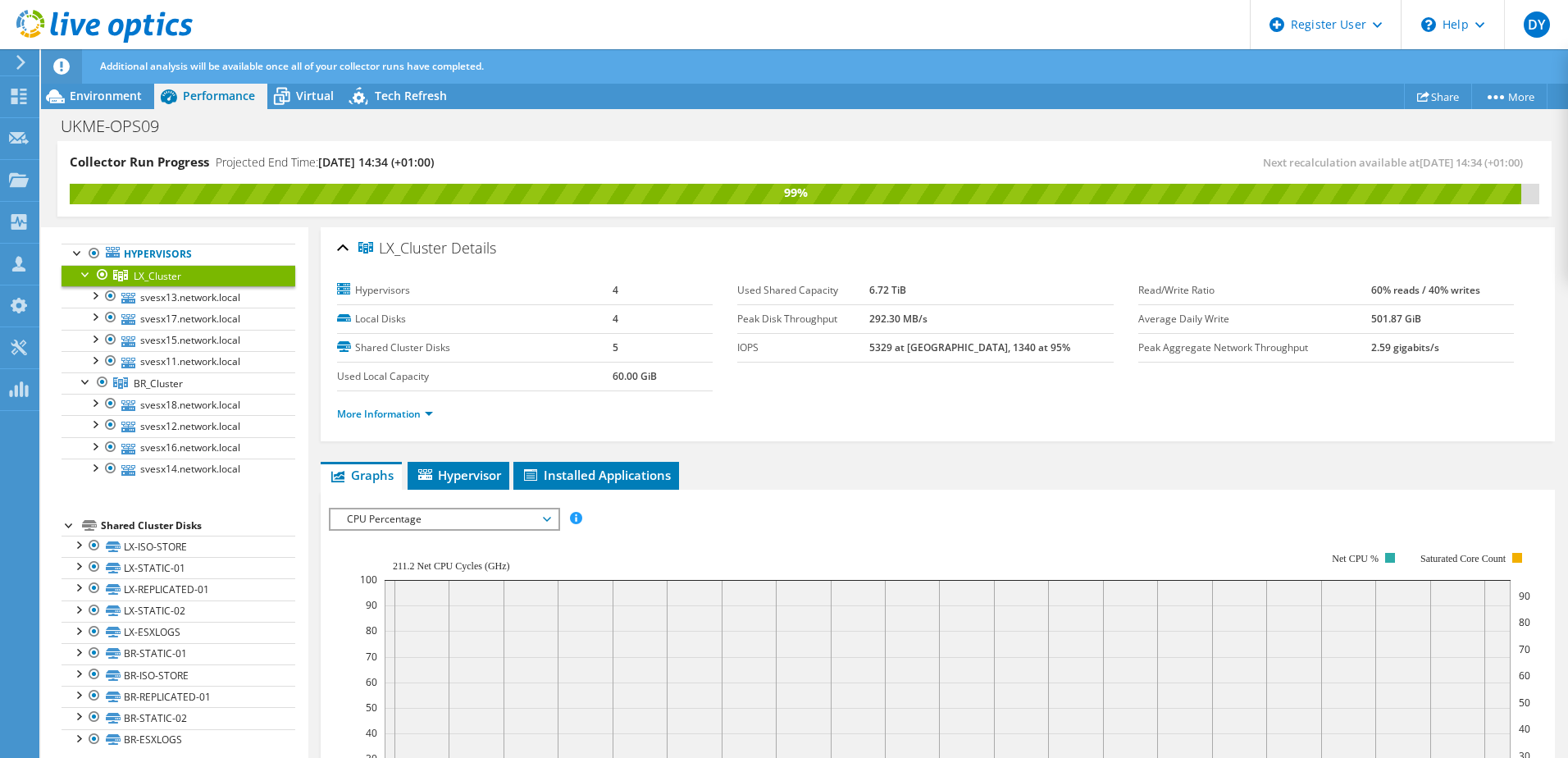
click at [491, 524] on span "CPU Percentage" at bounding box center [443, 519] width 210 height 19
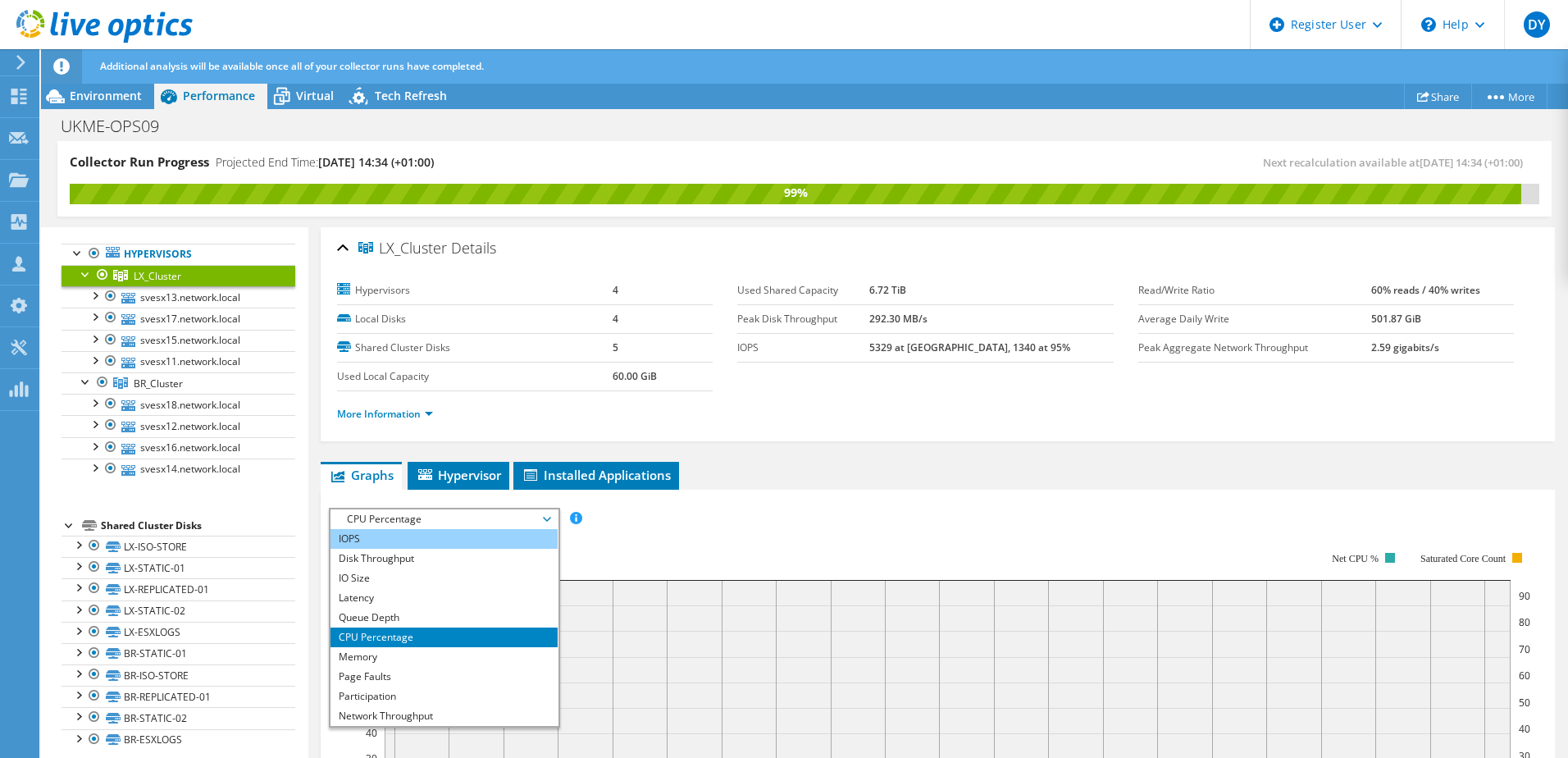
click at [416, 538] on li "IOPS" at bounding box center [443, 539] width 227 height 19
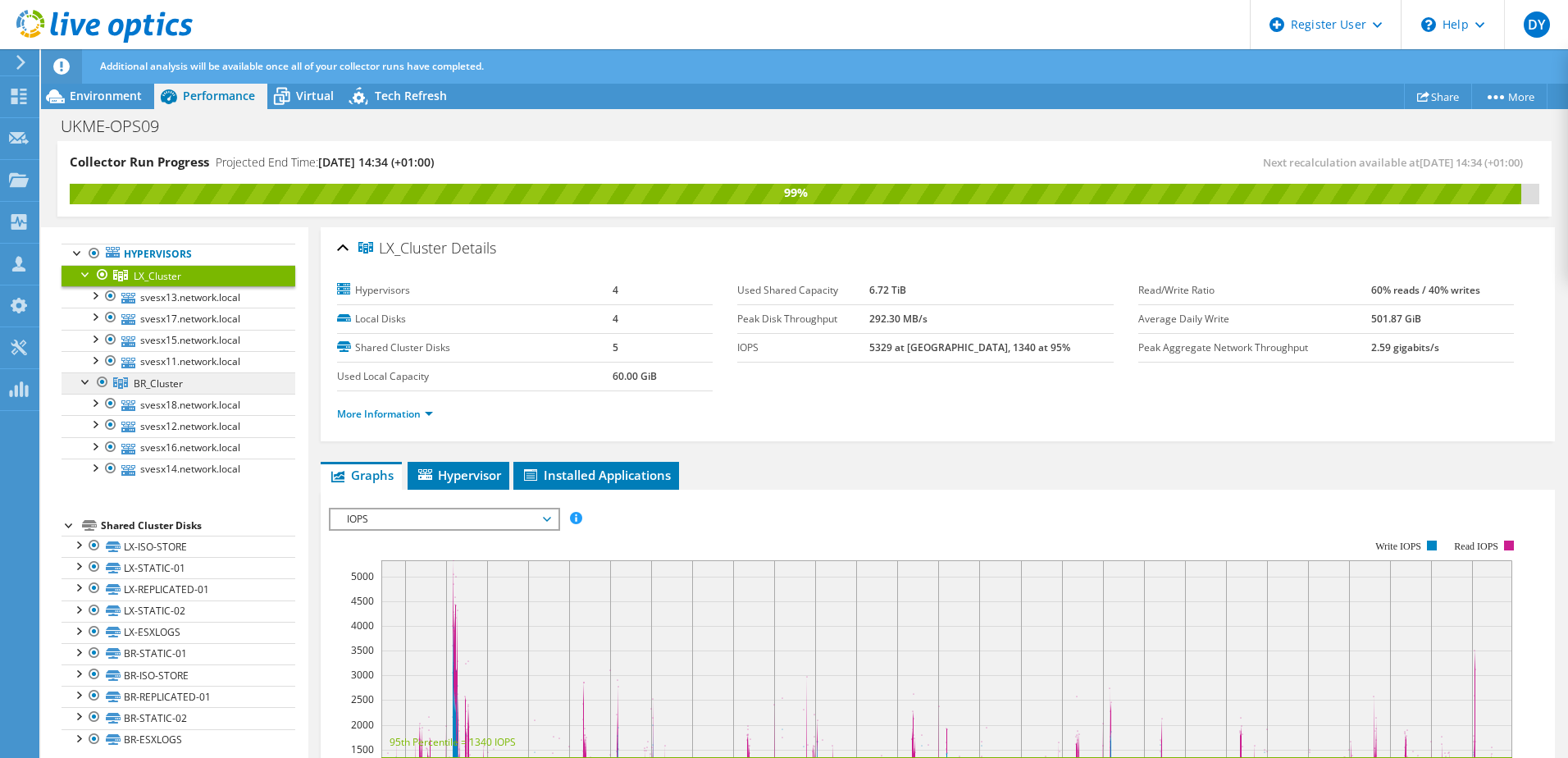
click at [135, 386] on span "BR_Cluster" at bounding box center [158, 383] width 49 height 14
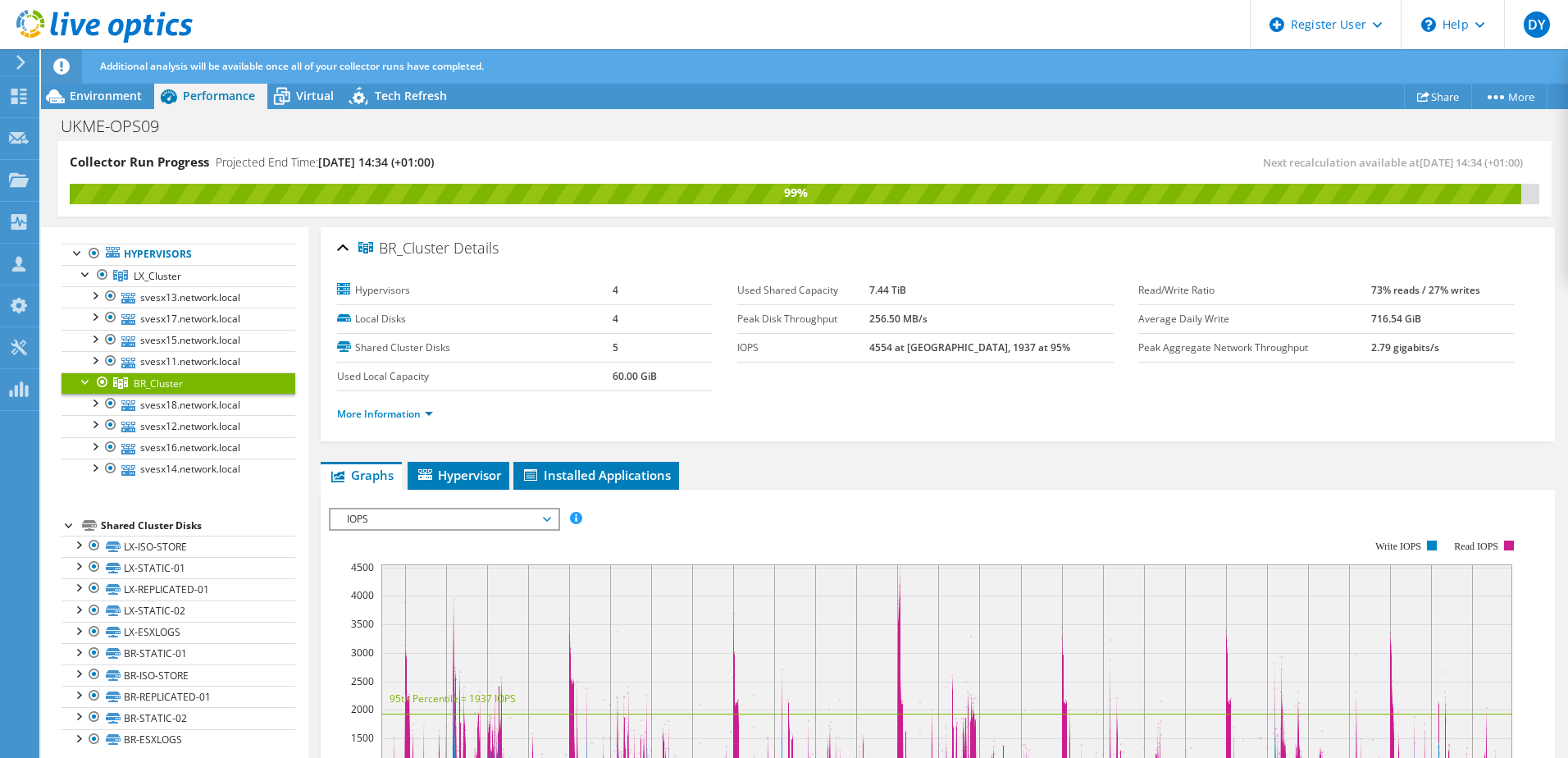
click at [447, 517] on span "IOPS" at bounding box center [443, 519] width 210 height 19
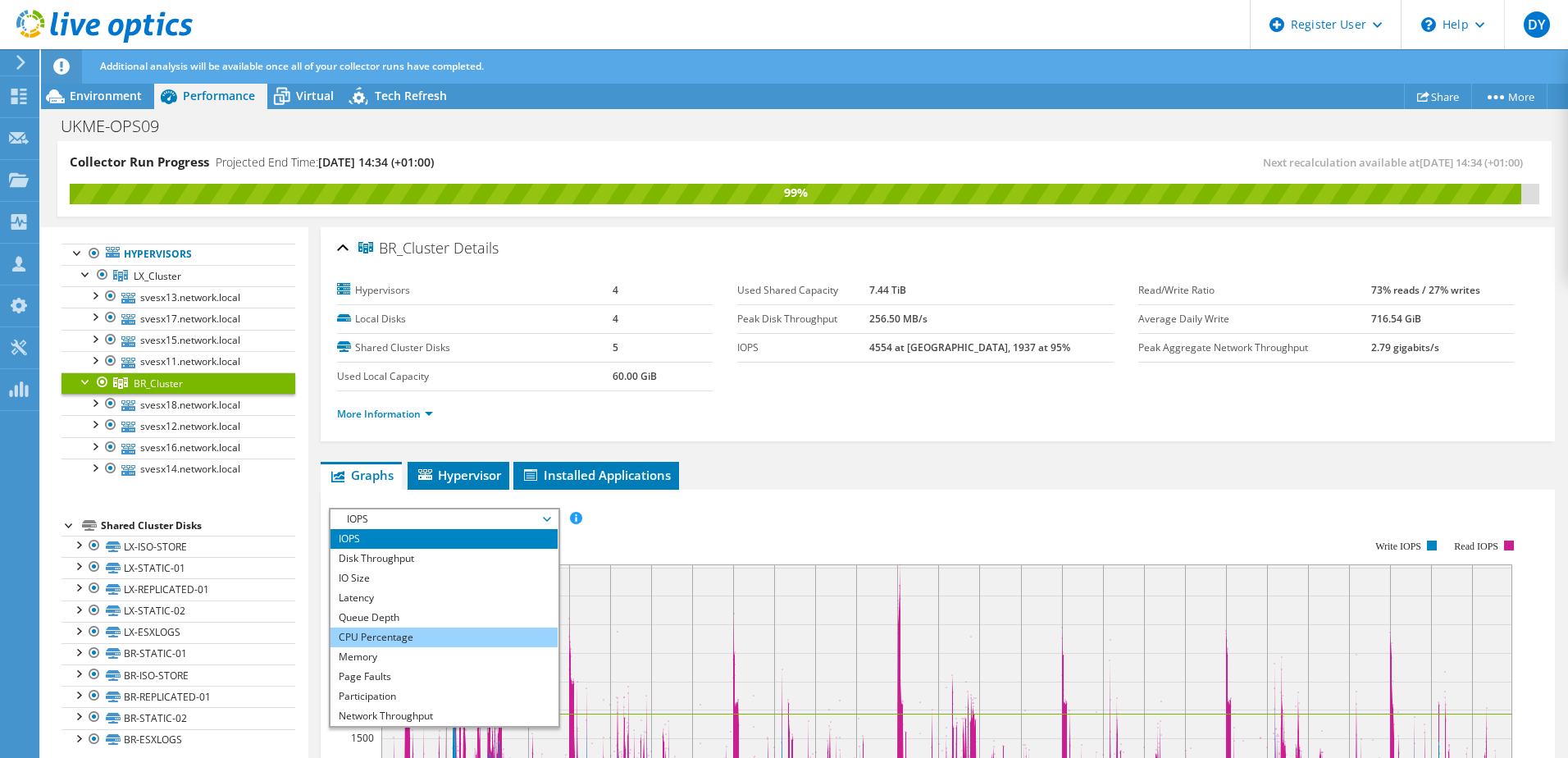
click at [432, 643] on li "CPU Percentage" at bounding box center [443, 637] width 227 height 19
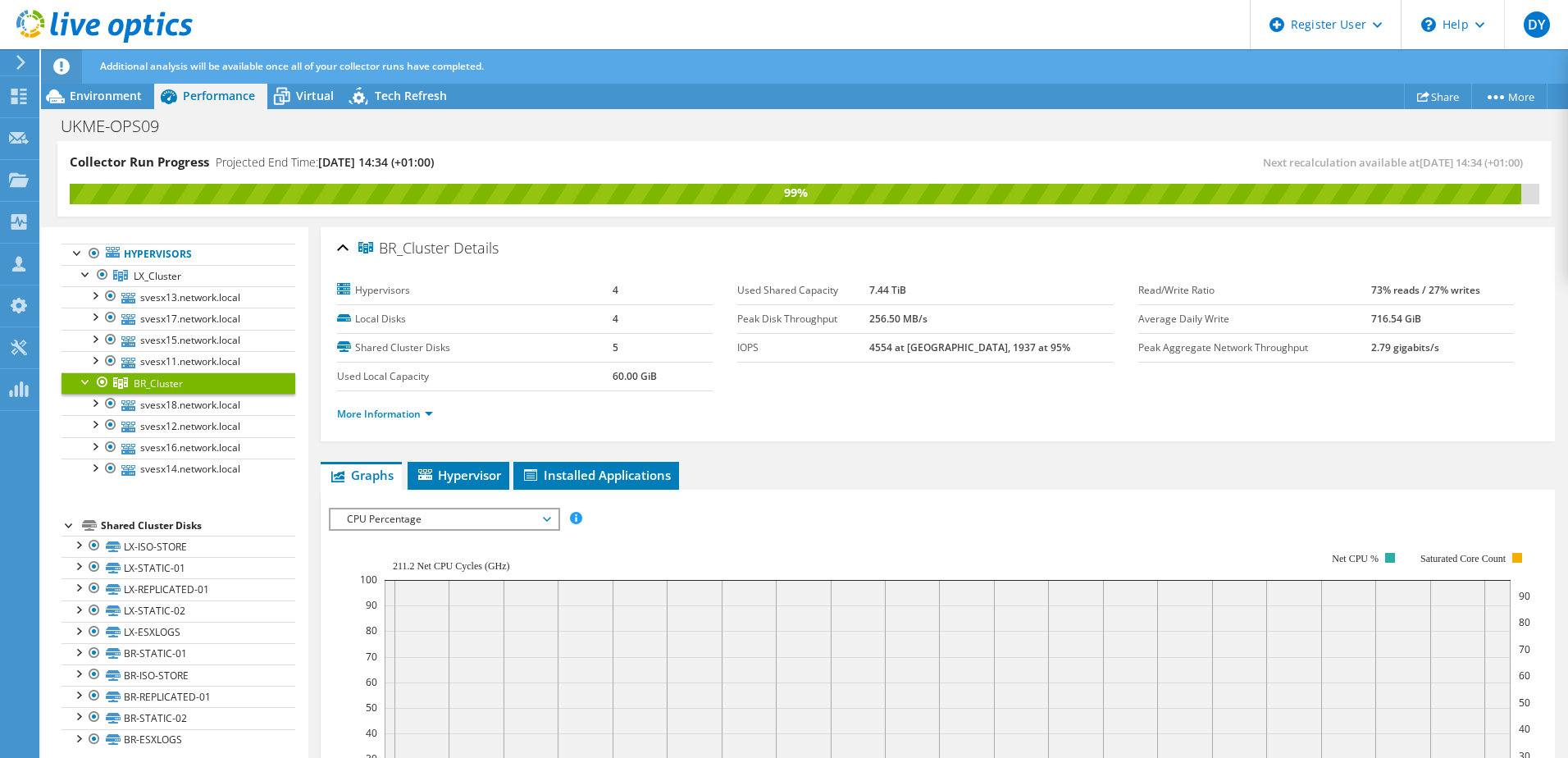
click at [409, 516] on span "CPU Percentage" at bounding box center [443, 519] width 210 height 19
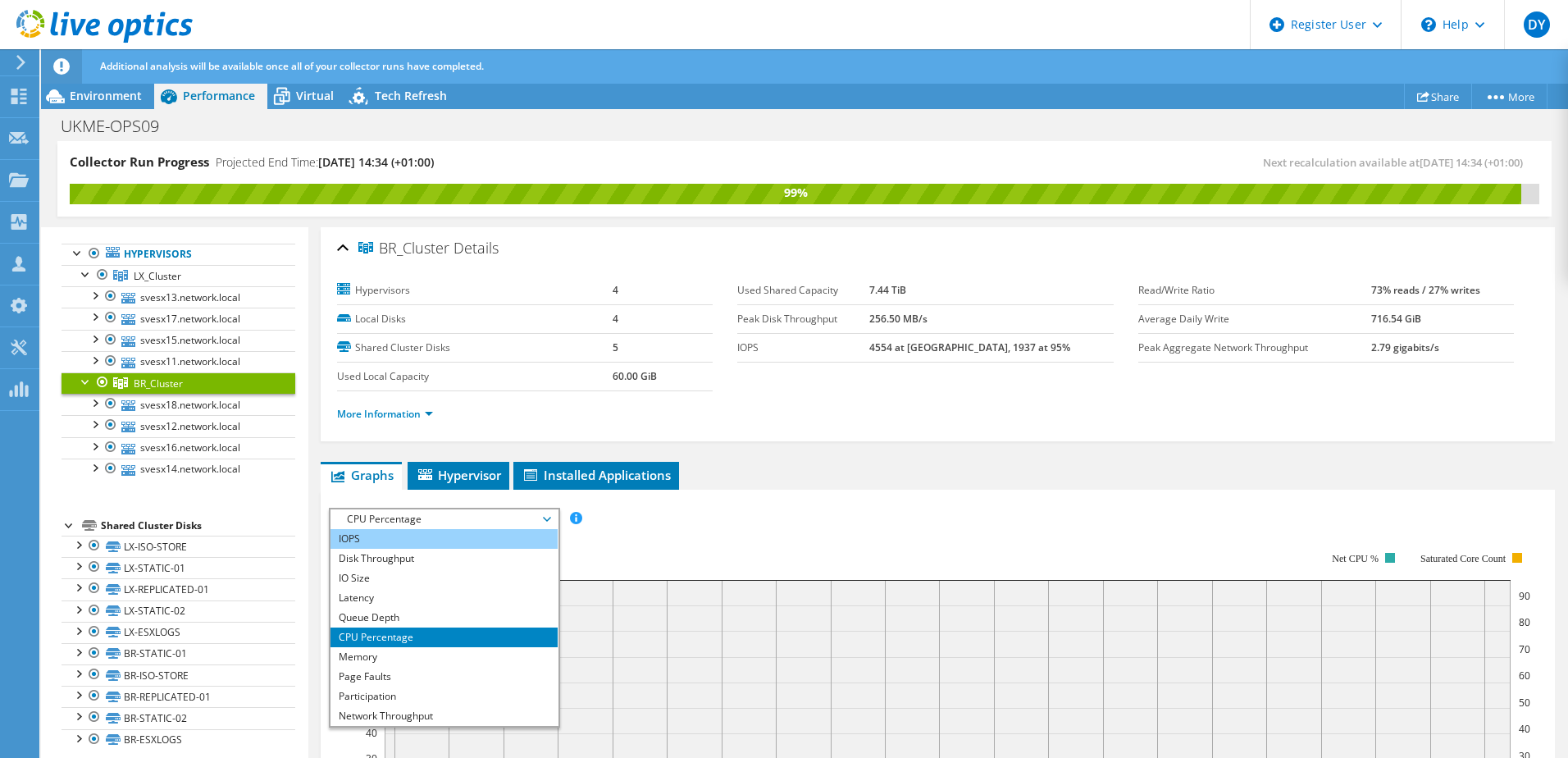
click at [377, 537] on li "IOPS" at bounding box center [443, 539] width 227 height 19
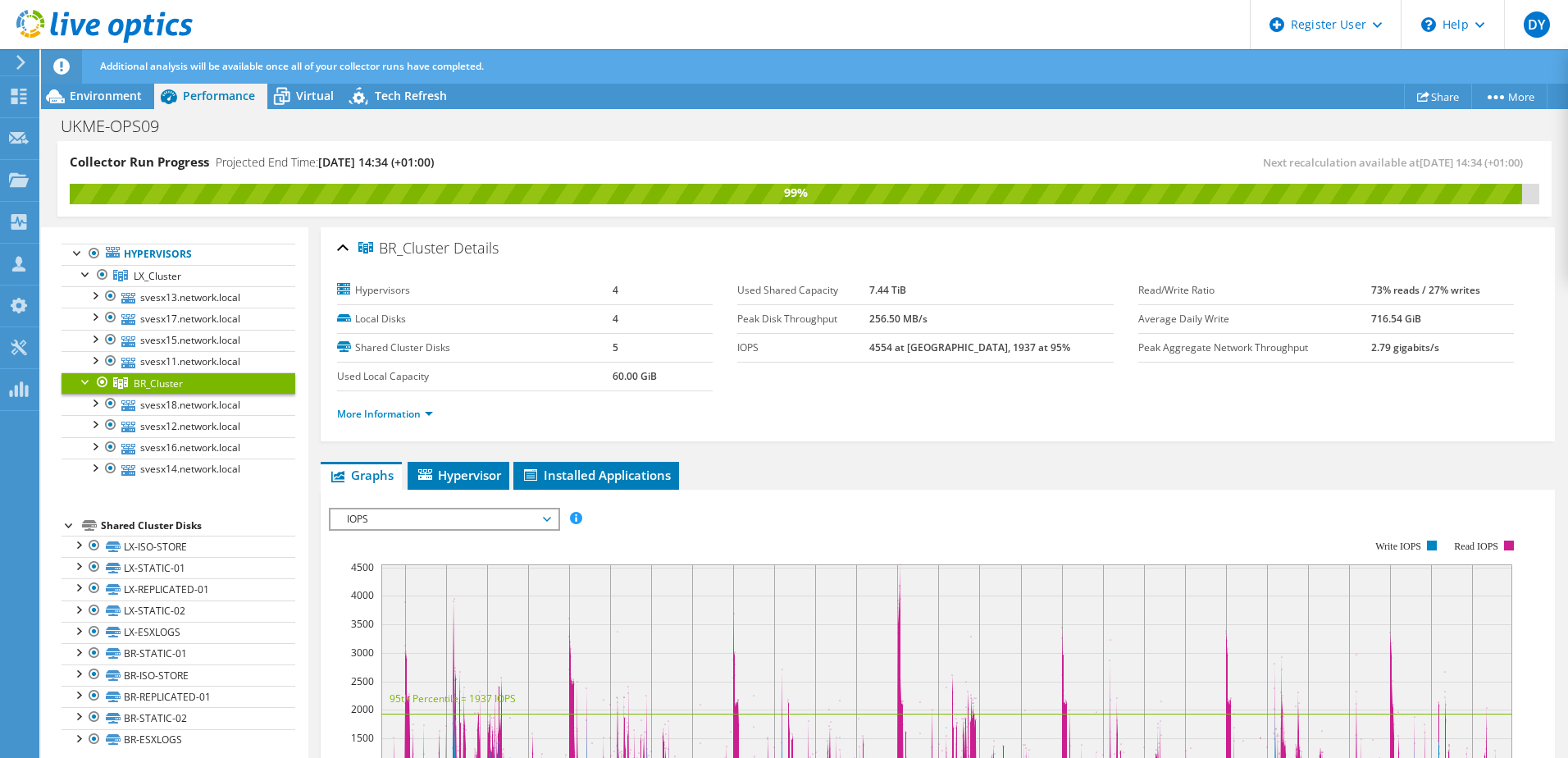
scroll to position [82, 0]
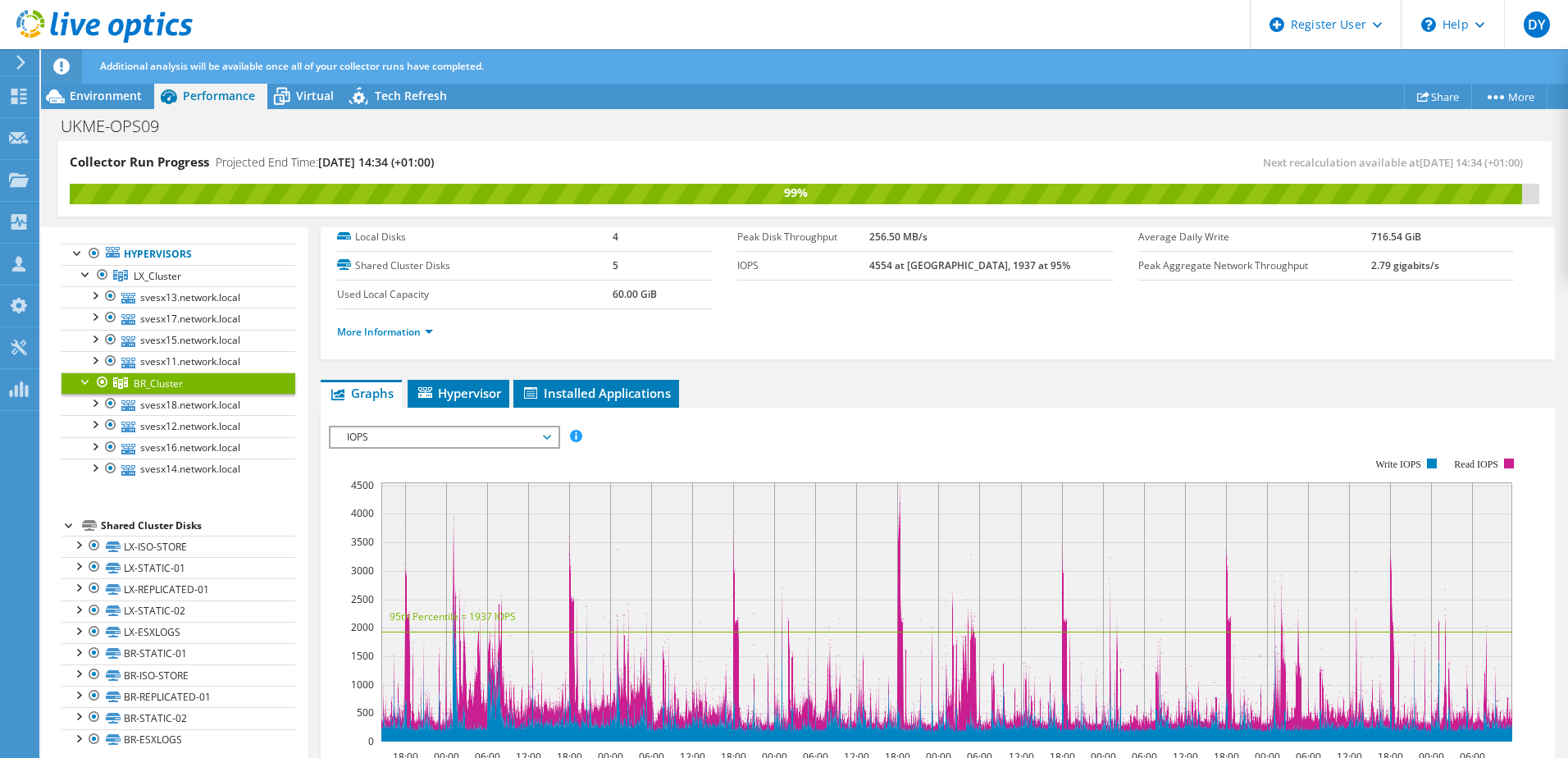
click at [439, 444] on span "IOPS" at bounding box center [443, 437] width 210 height 19
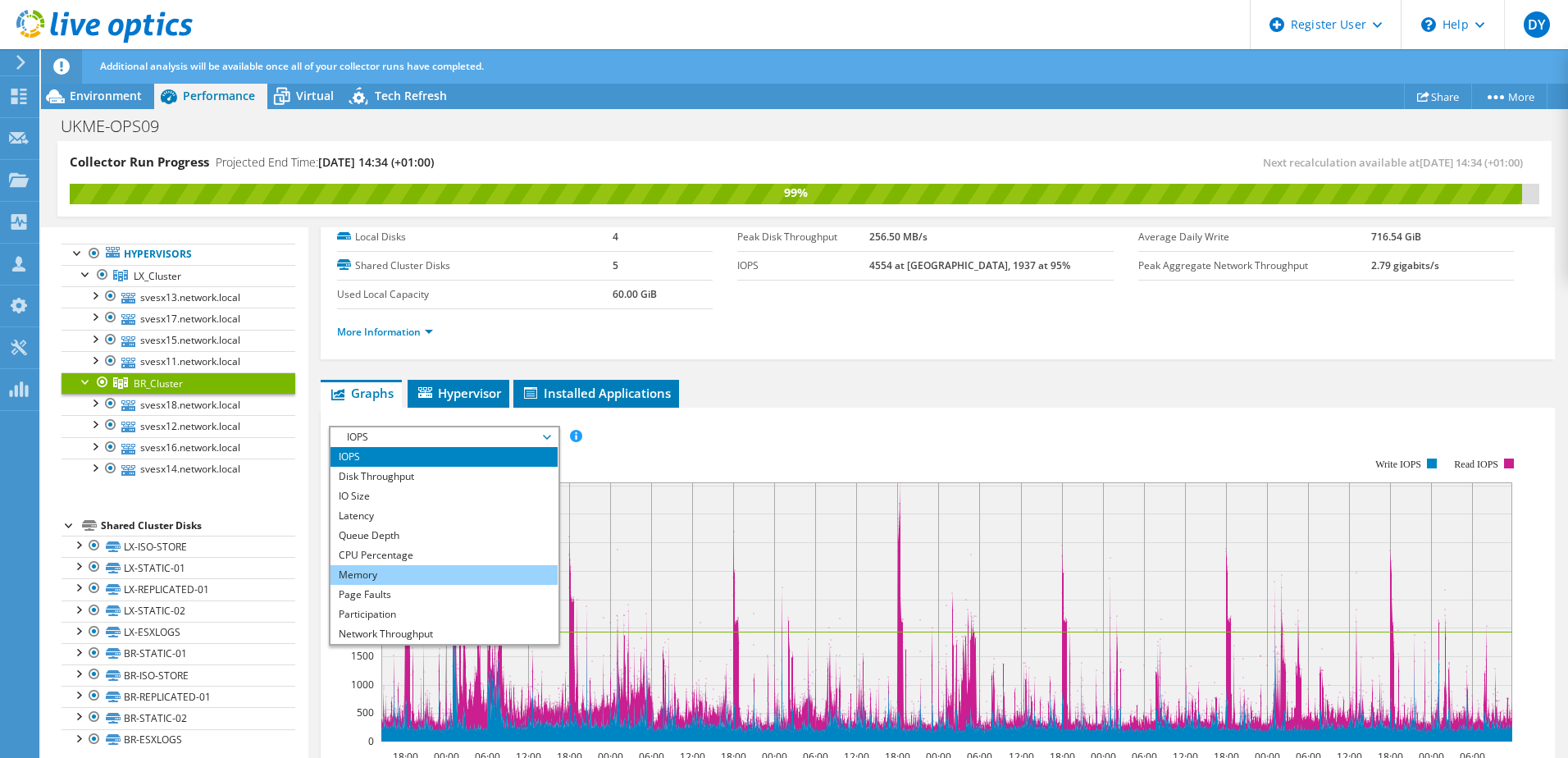
click at [433, 579] on li "Memory" at bounding box center [443, 574] width 227 height 19
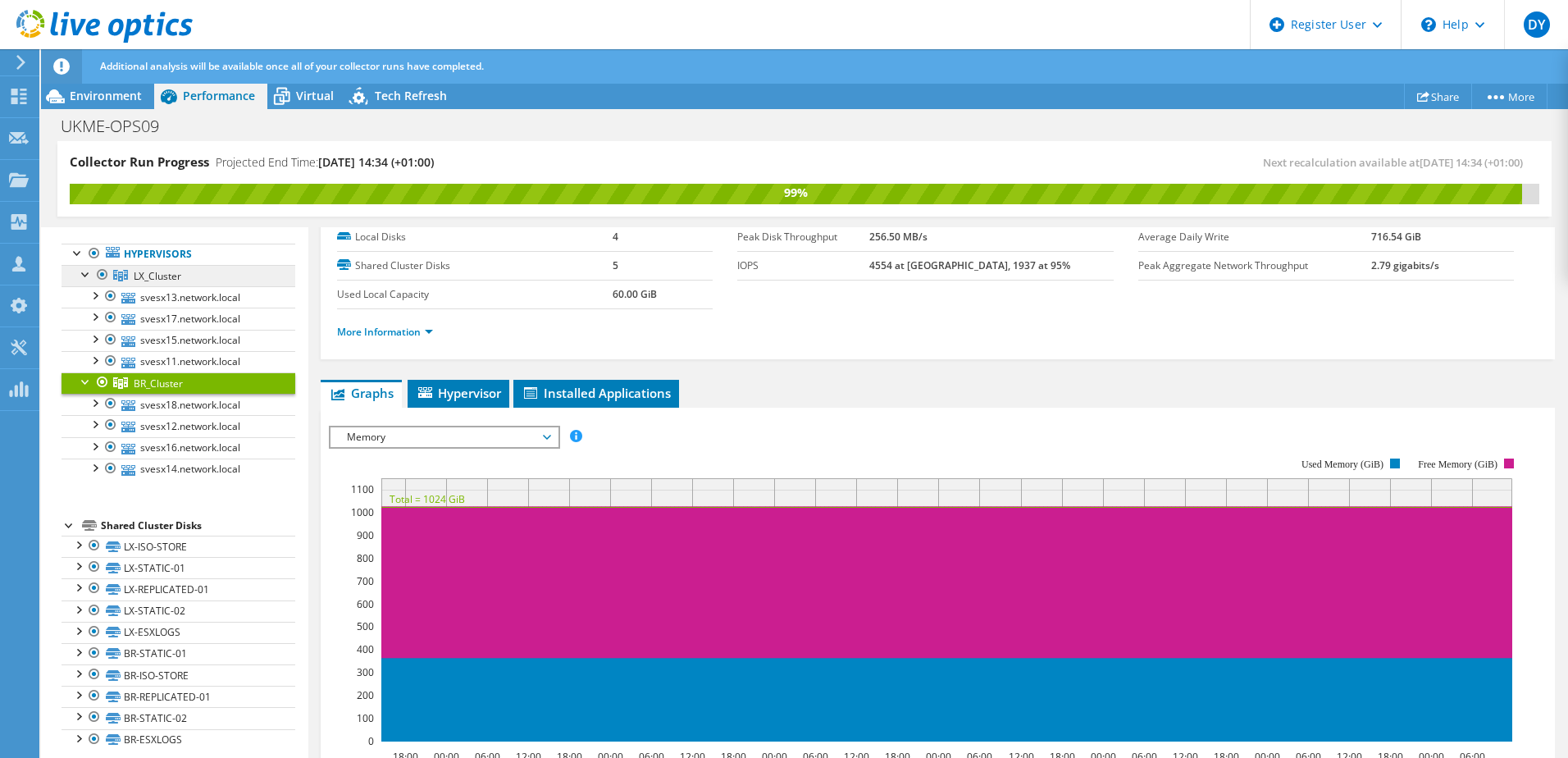
click at [132, 278] on link "LX_Cluster" at bounding box center [178, 276] width 234 height 21
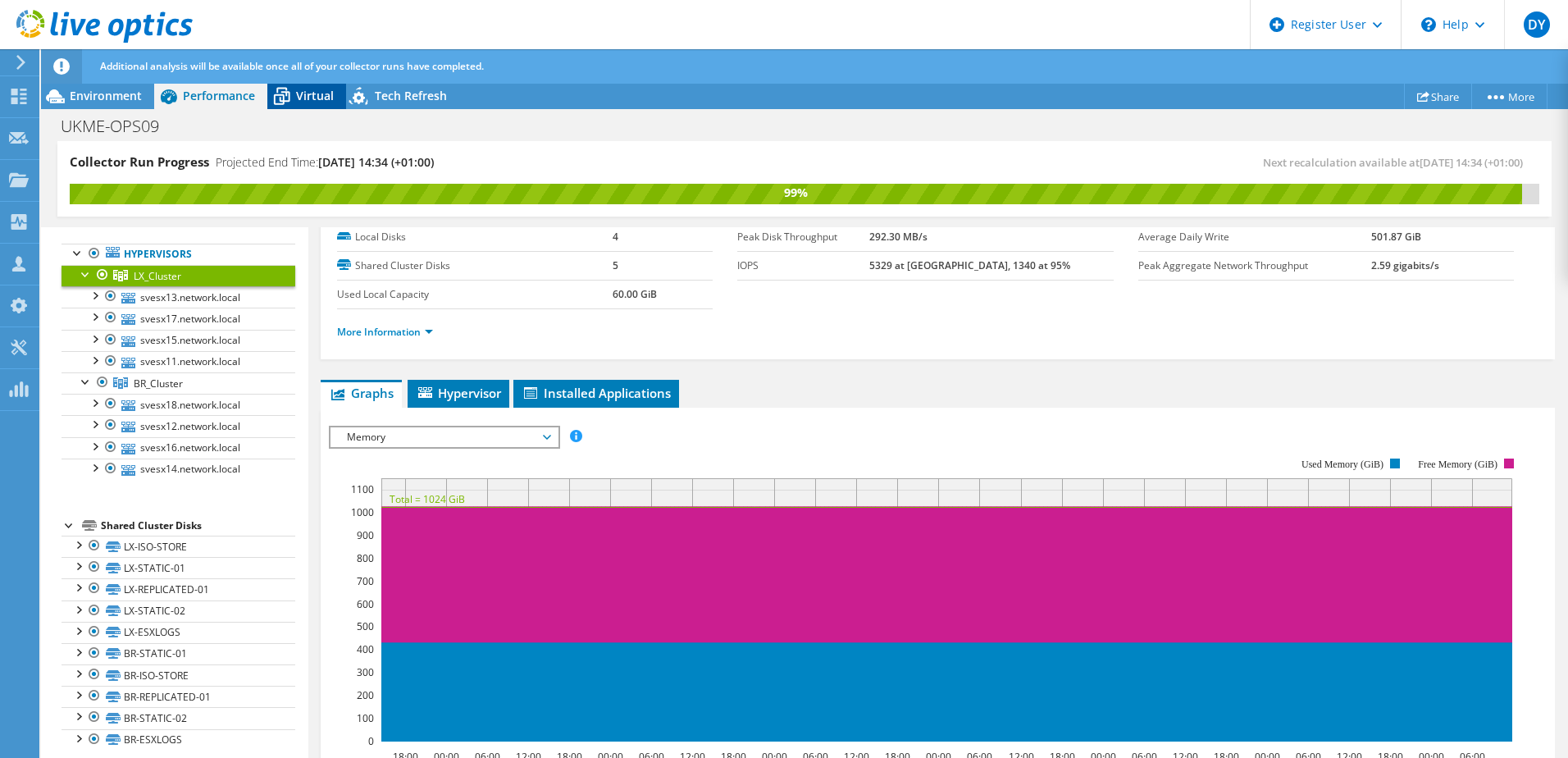
click at [304, 94] on span "Virtual" at bounding box center [314, 96] width 38 height 16
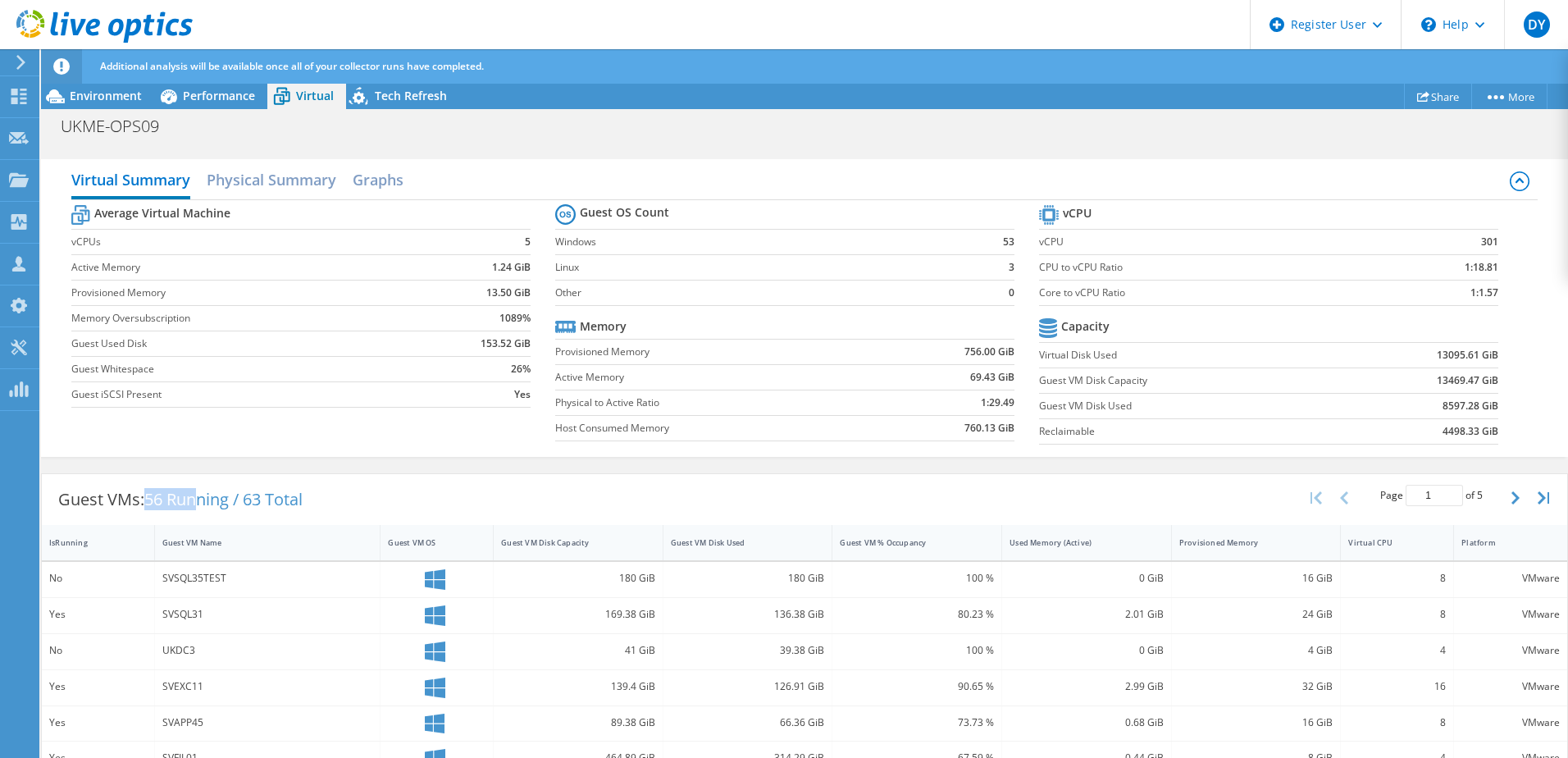
drag, startPoint x: 157, startPoint y: 504, endPoint x: 203, endPoint y: 503, distance: 46.0
click at [203, 503] on span "56 Running / 63 Total" at bounding box center [223, 499] width 159 height 22
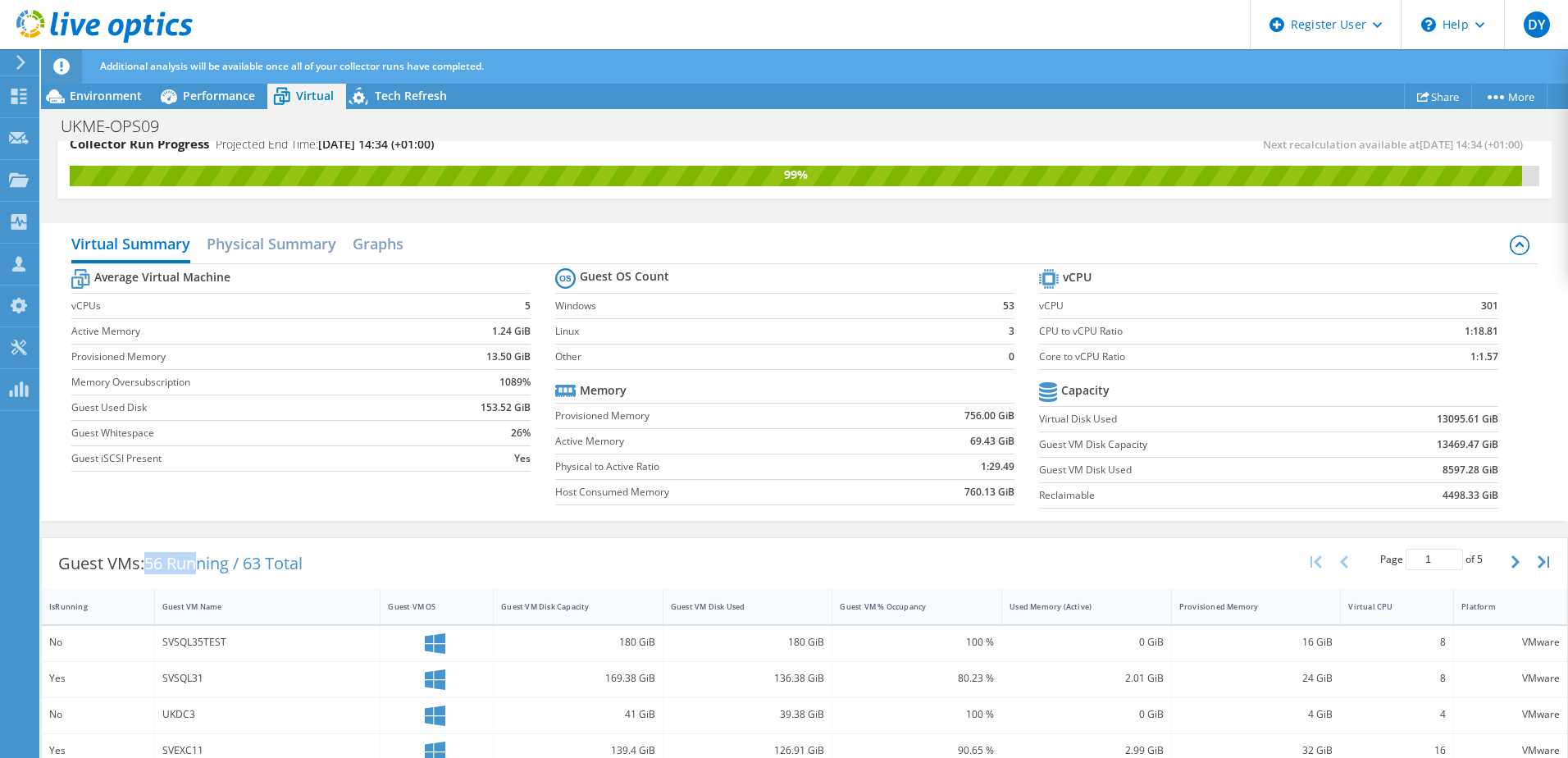
scroll to position [0, 0]
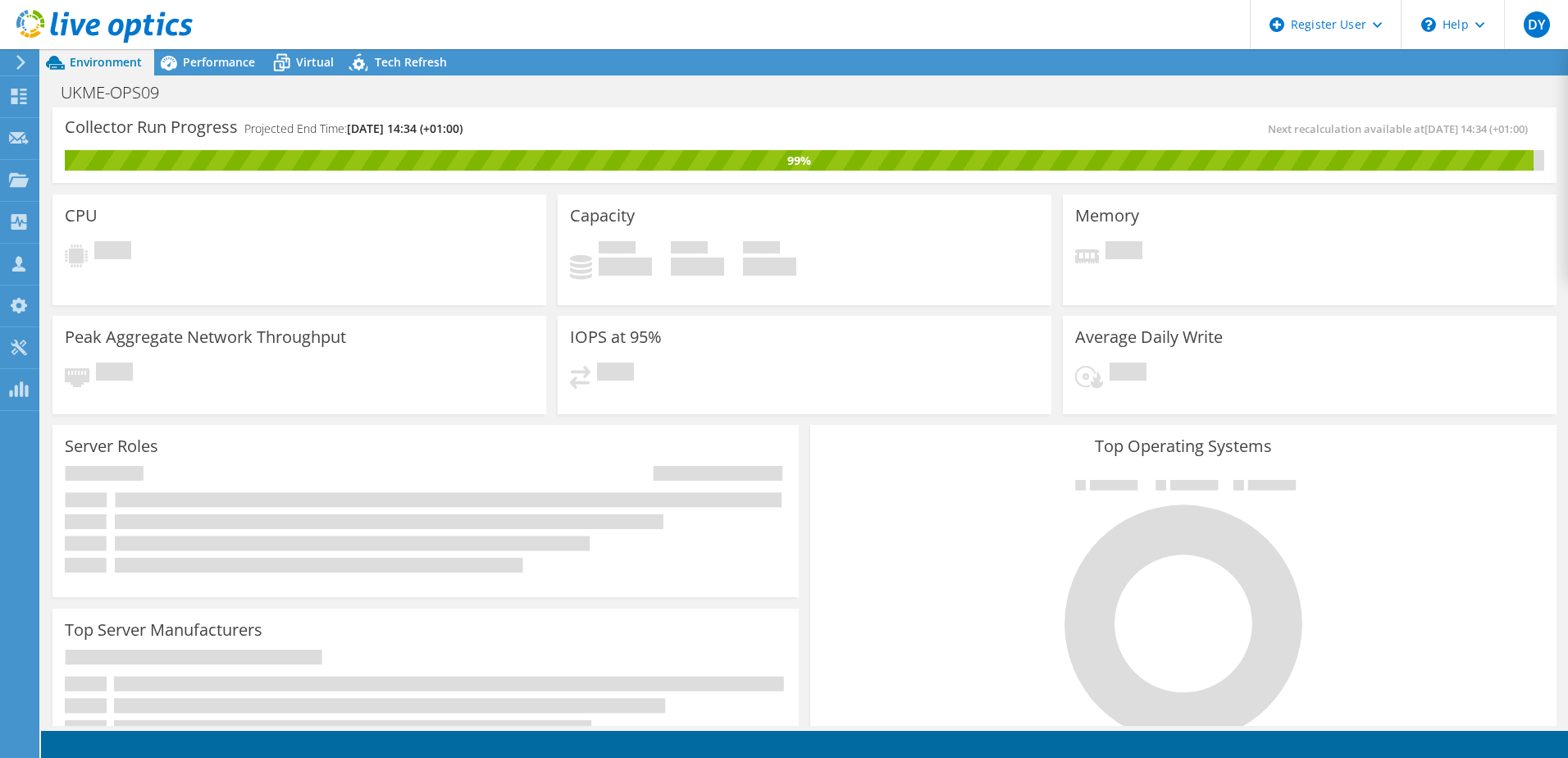
scroll to position [82, 0]
